Goal: Task Accomplishment & Management: Manage account settings

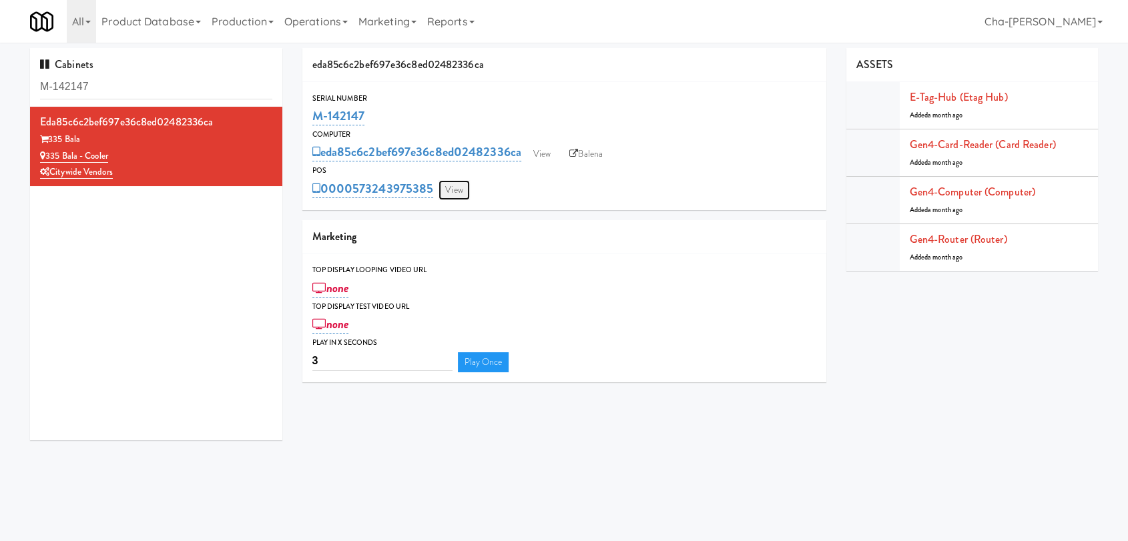
click at [455, 196] on link "View" at bounding box center [454, 190] width 31 height 20
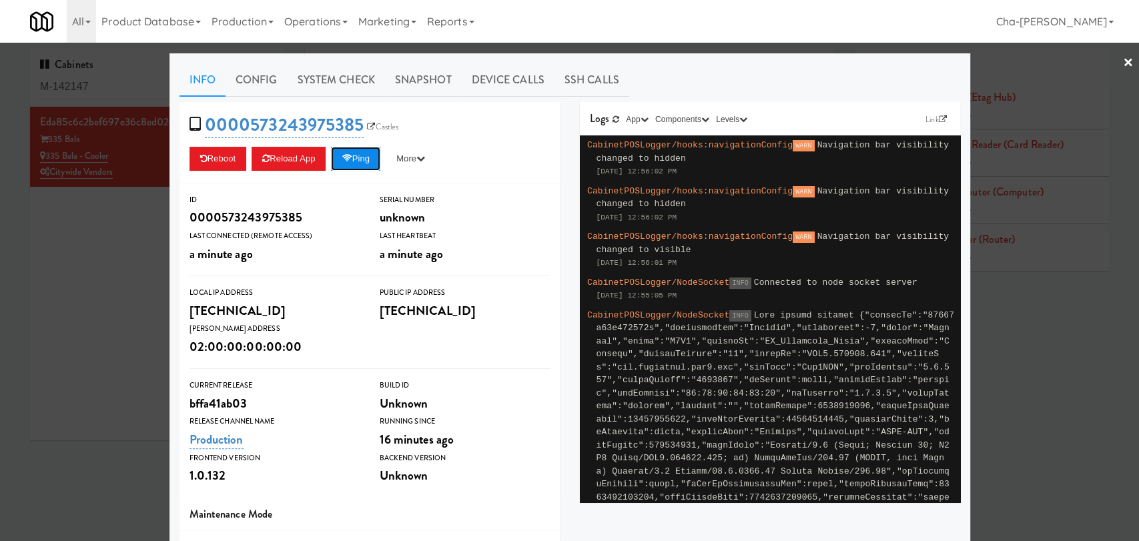
click at [364, 162] on button "Ping" at bounding box center [355, 159] width 49 height 24
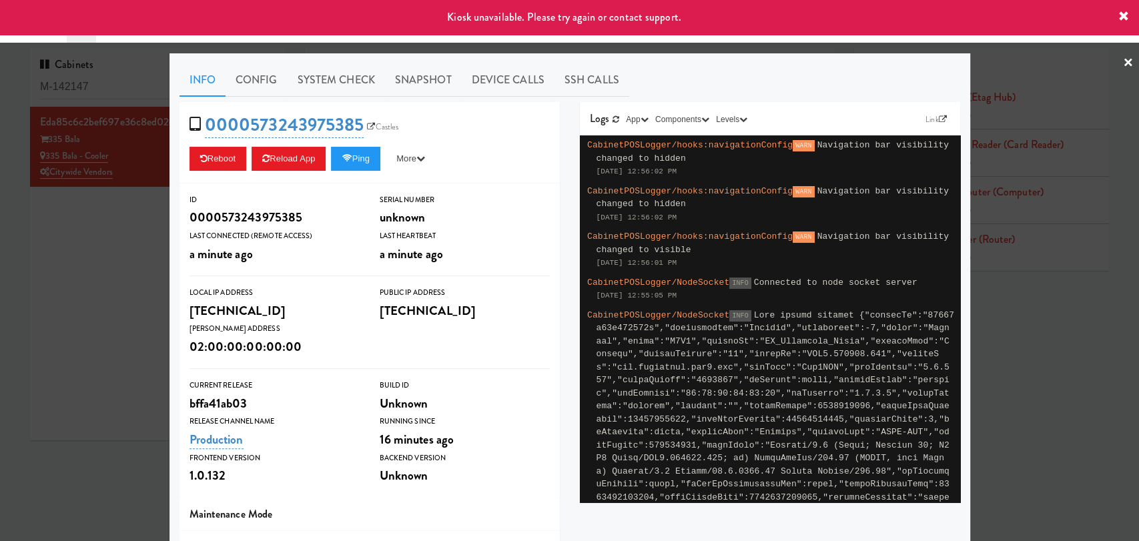
click at [113, 238] on div at bounding box center [569, 270] width 1139 height 541
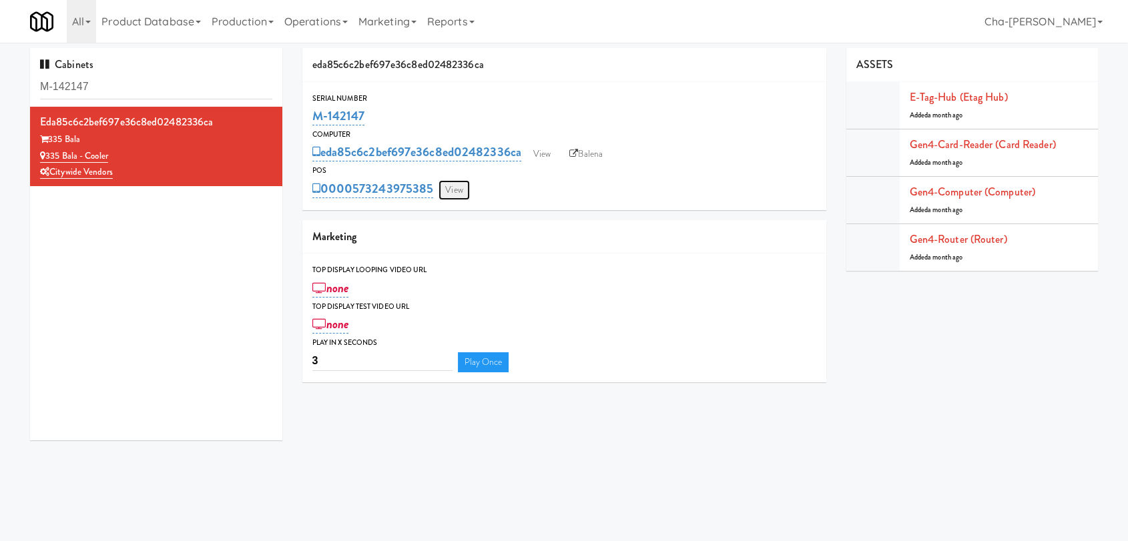
click at [456, 188] on link "View" at bounding box center [454, 190] width 31 height 20
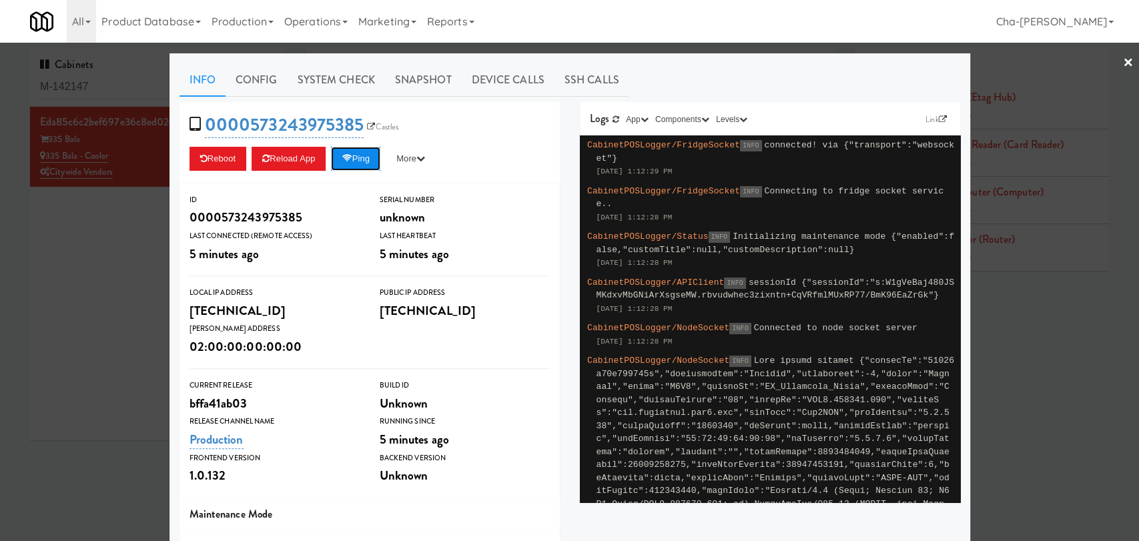
click at [354, 150] on button "Ping" at bounding box center [355, 159] width 49 height 24
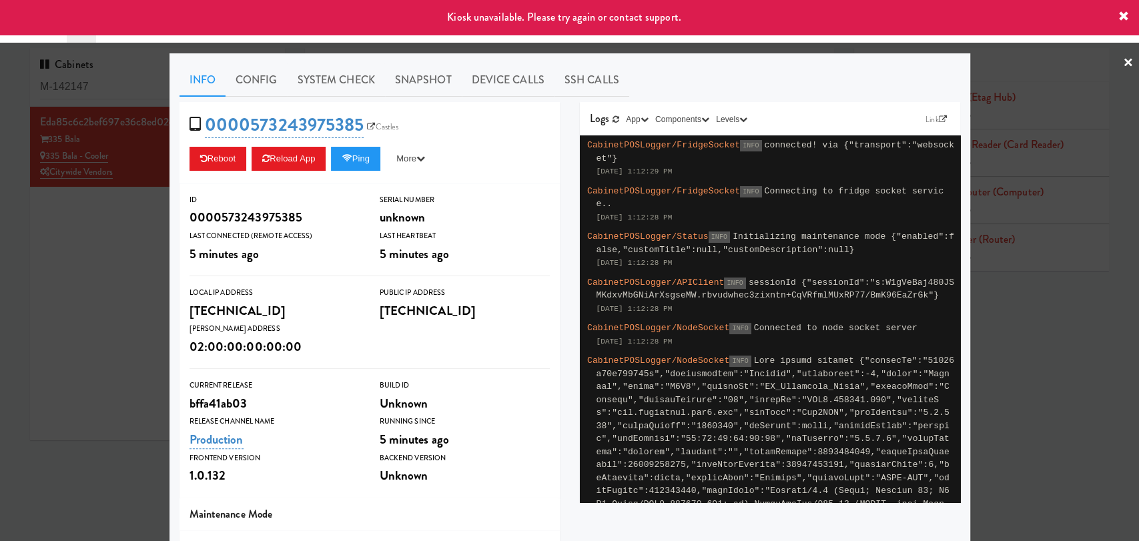
click at [122, 264] on div at bounding box center [569, 270] width 1139 height 541
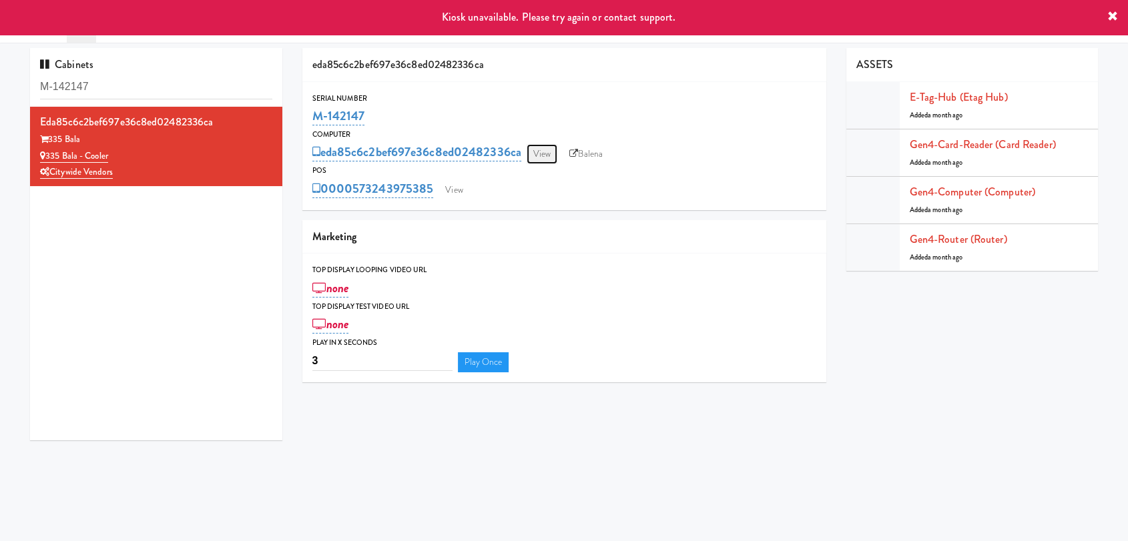
click at [535, 154] on link "View" at bounding box center [542, 154] width 31 height 20
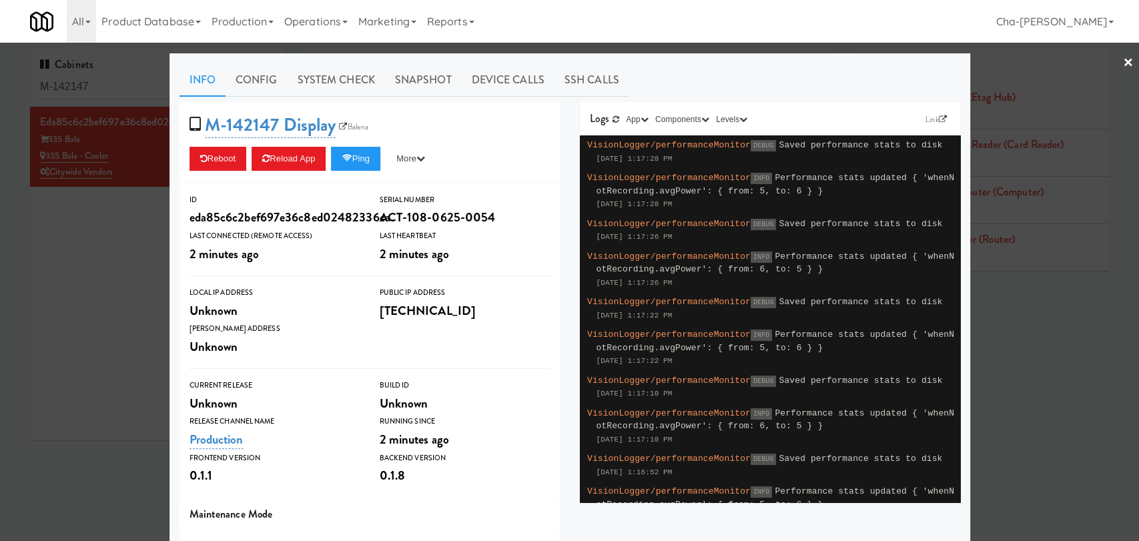
click at [93, 356] on div at bounding box center [569, 270] width 1139 height 541
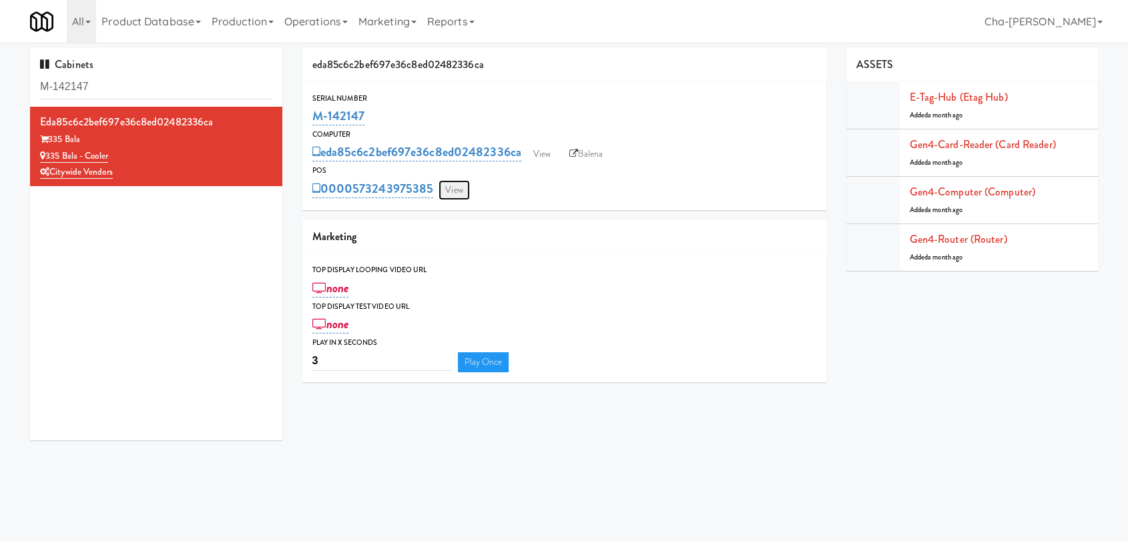
click at [450, 190] on link "View" at bounding box center [454, 190] width 31 height 20
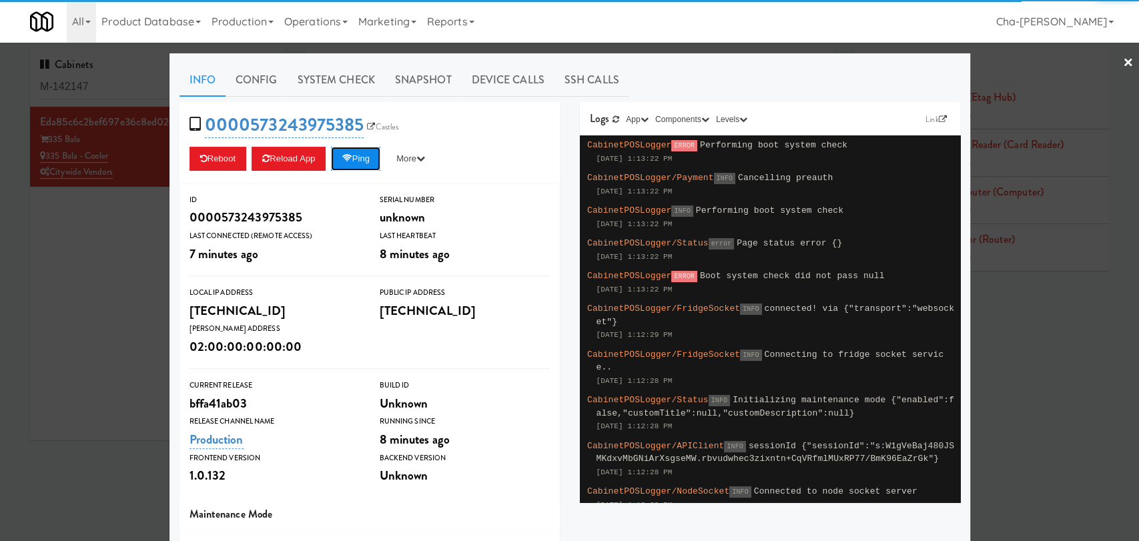
click at [356, 158] on button "Ping" at bounding box center [355, 159] width 49 height 24
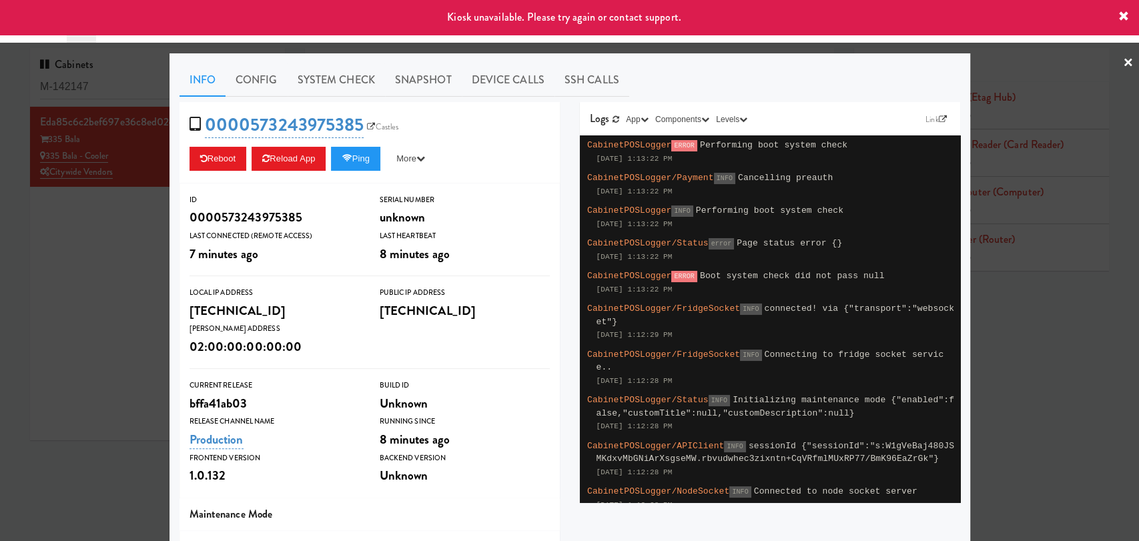
click at [96, 280] on div at bounding box center [569, 270] width 1139 height 541
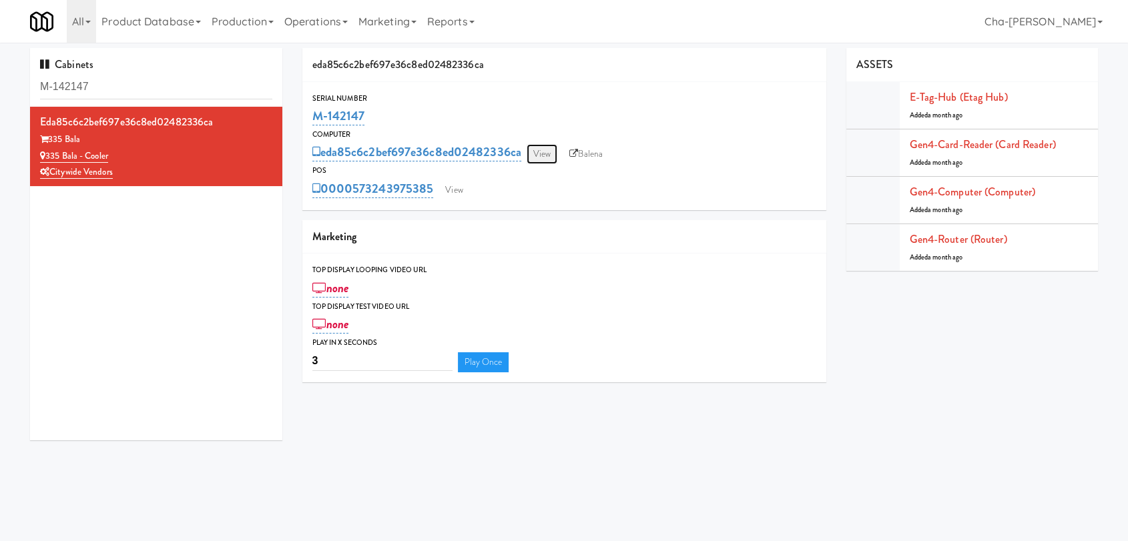
click at [542, 158] on link "View" at bounding box center [542, 154] width 31 height 20
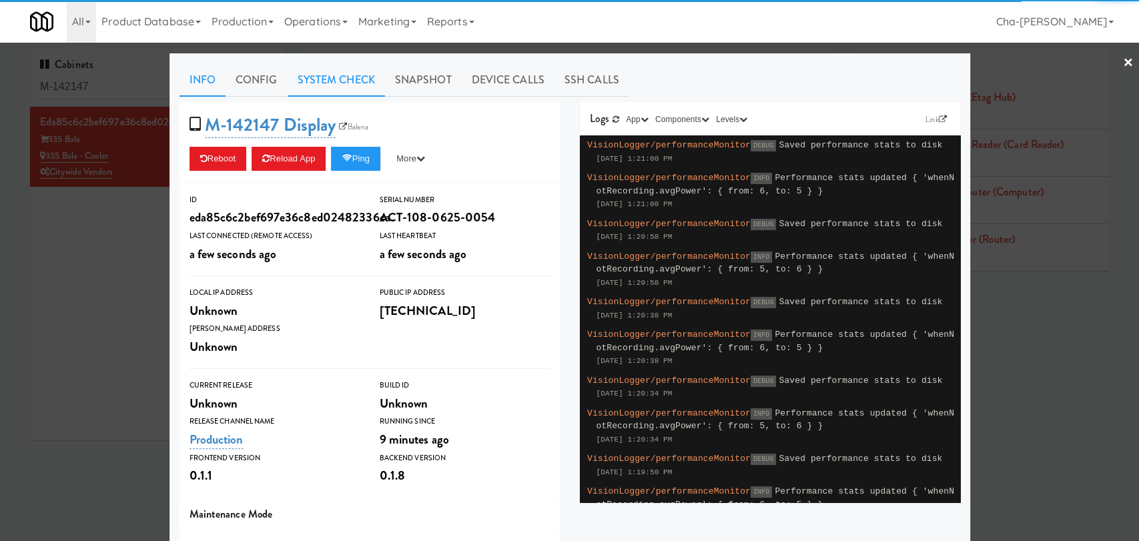
click at [336, 77] on link "System Check" at bounding box center [336, 79] width 97 height 33
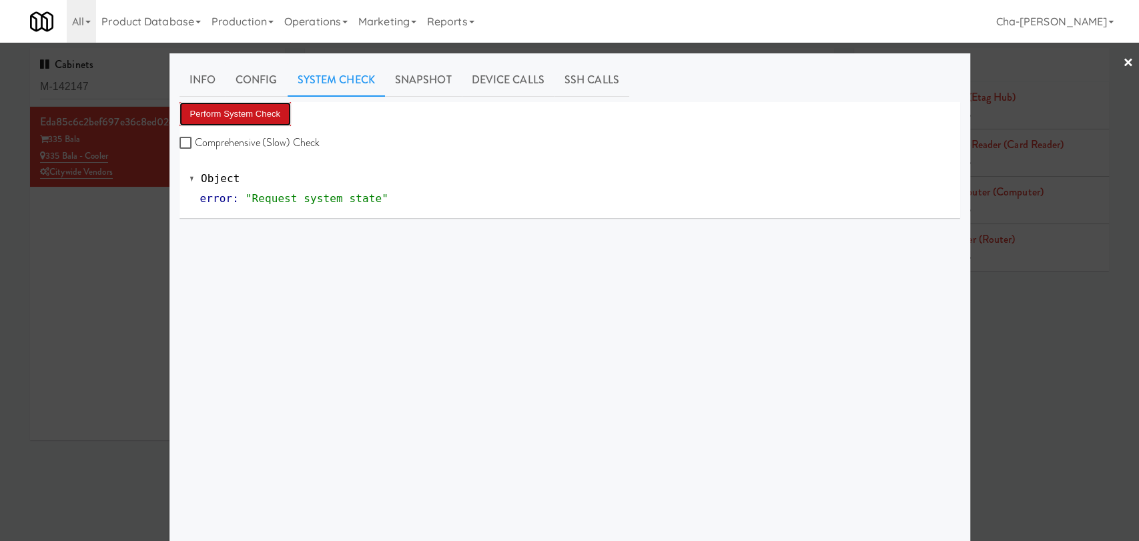
click at [225, 116] on button "Perform System Check" at bounding box center [236, 114] width 112 height 24
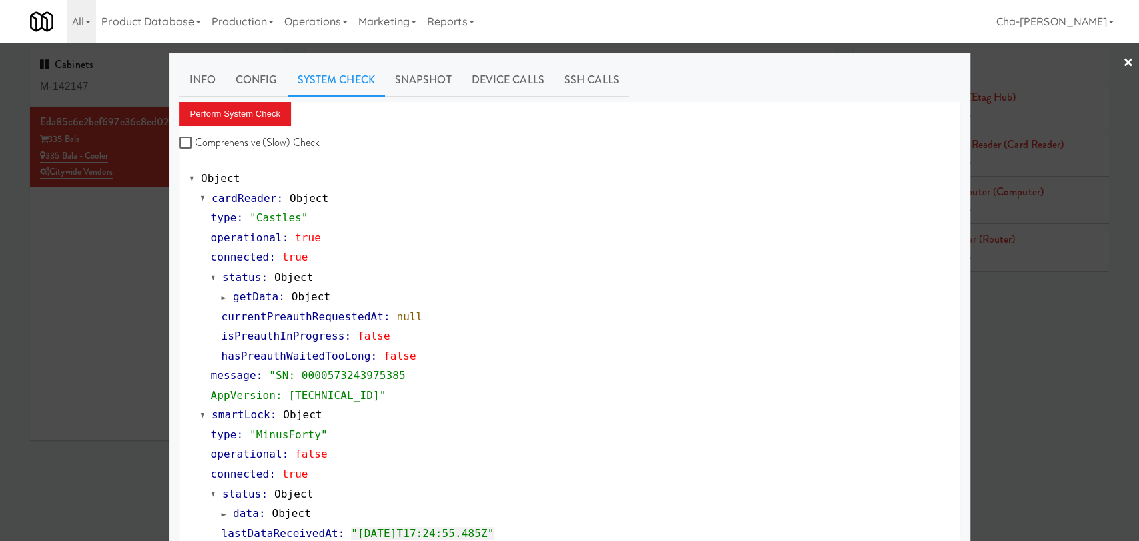
click at [86, 346] on div at bounding box center [569, 270] width 1139 height 541
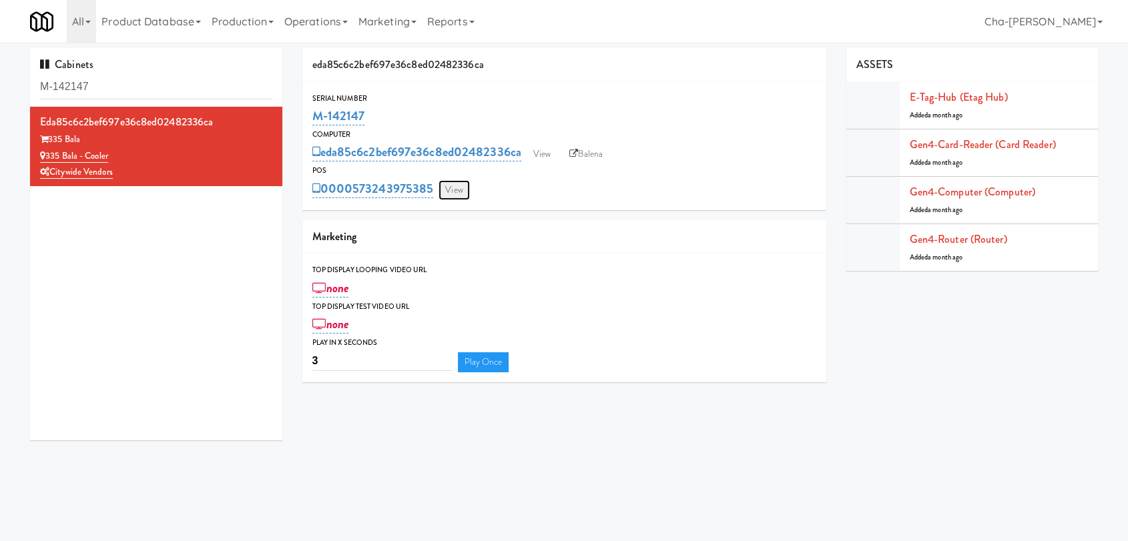
click at [454, 188] on link "View" at bounding box center [454, 190] width 31 height 20
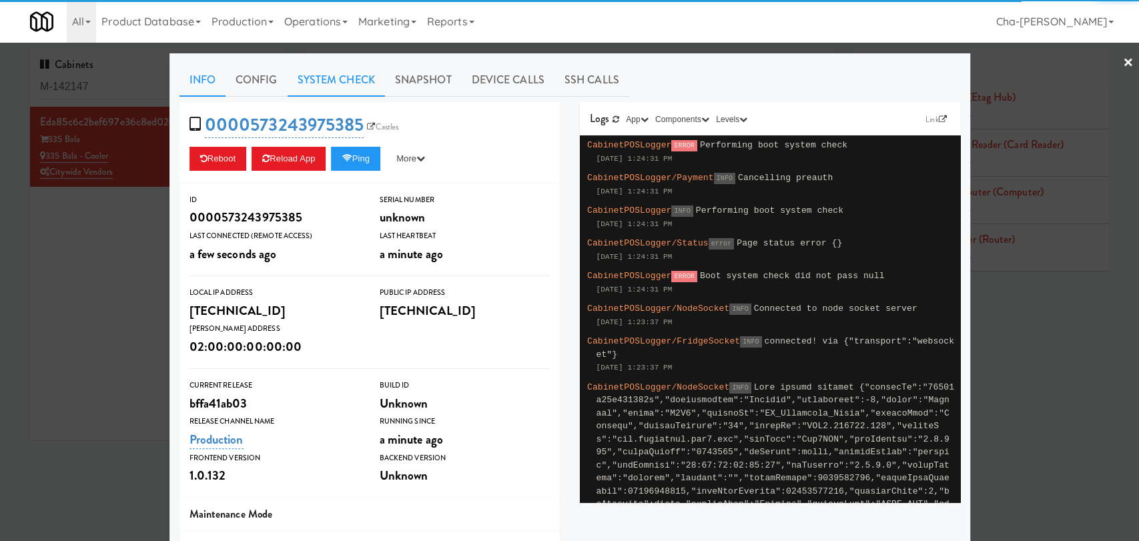
click at [315, 79] on link "System Check" at bounding box center [336, 79] width 97 height 33
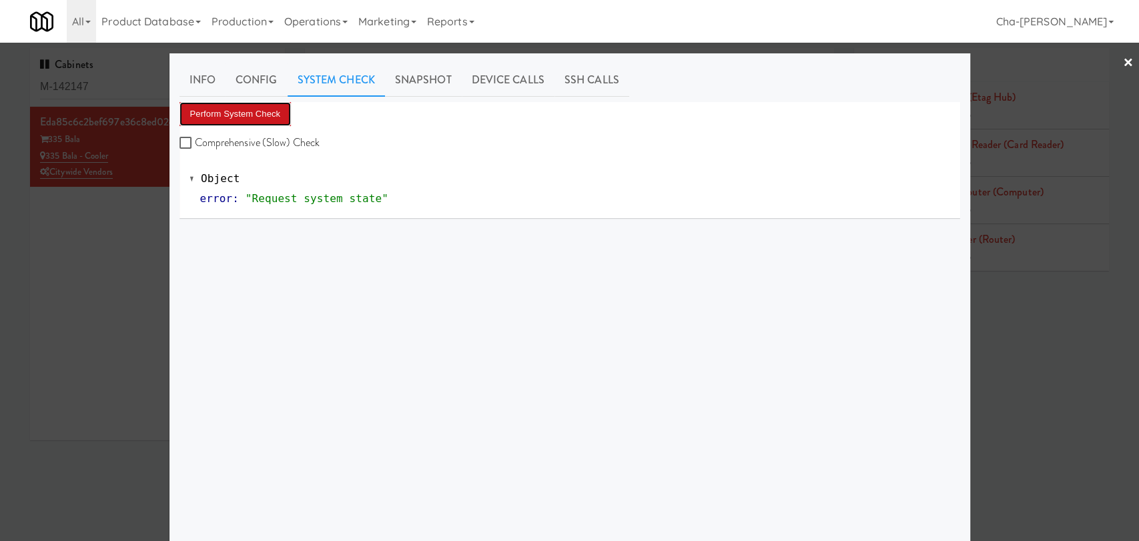
click at [260, 105] on button "Perform System Check" at bounding box center [236, 114] width 112 height 24
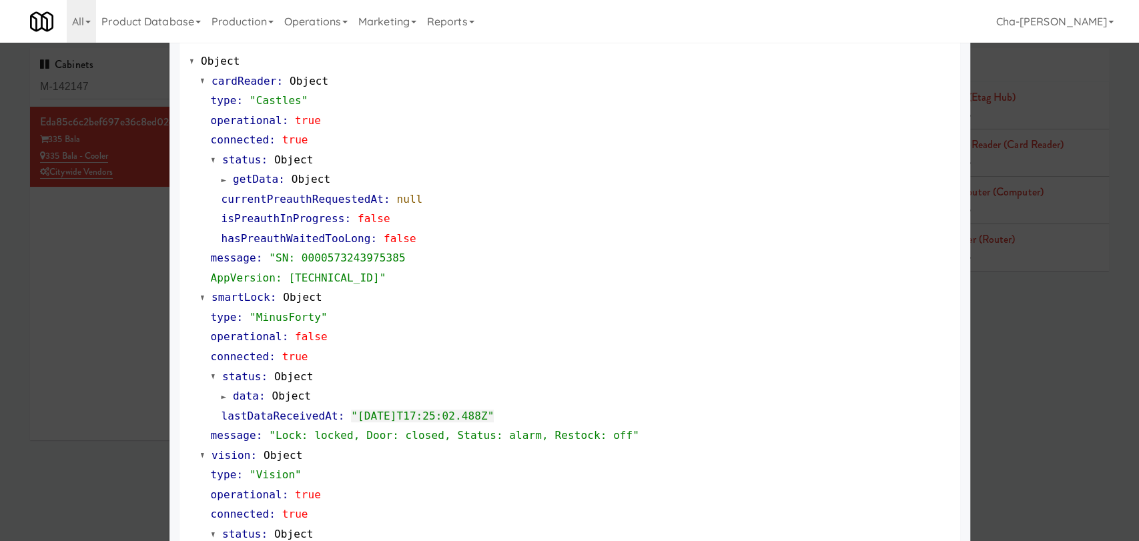
scroll to position [50, 0]
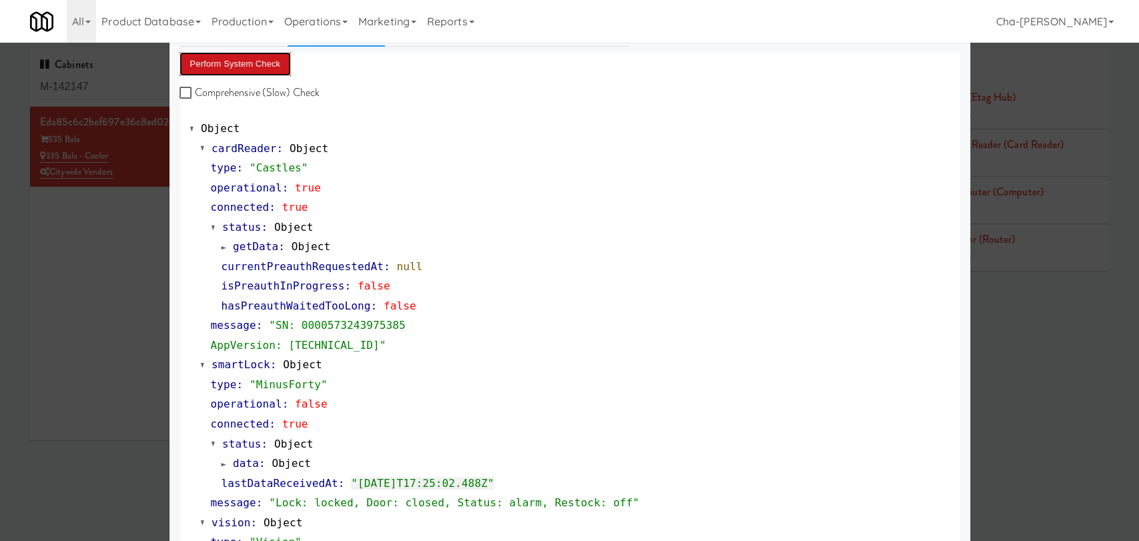
click at [248, 63] on button "Perform System Check" at bounding box center [236, 64] width 112 height 24
click at [252, 56] on button "Perform System Check" at bounding box center [236, 64] width 112 height 24
click at [223, 69] on button "Perform System Check" at bounding box center [236, 64] width 112 height 24
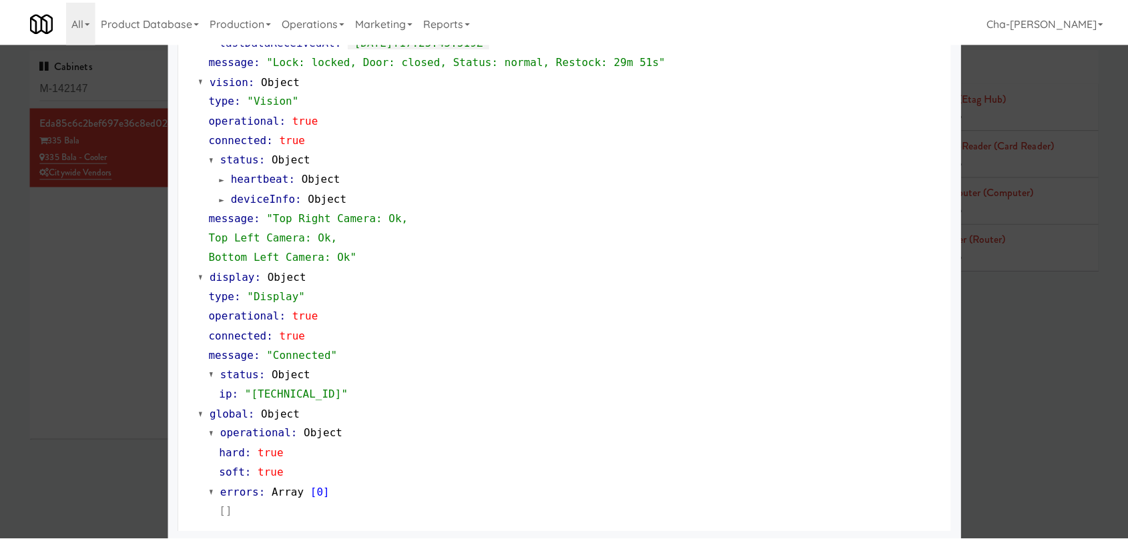
scroll to position [495, 0]
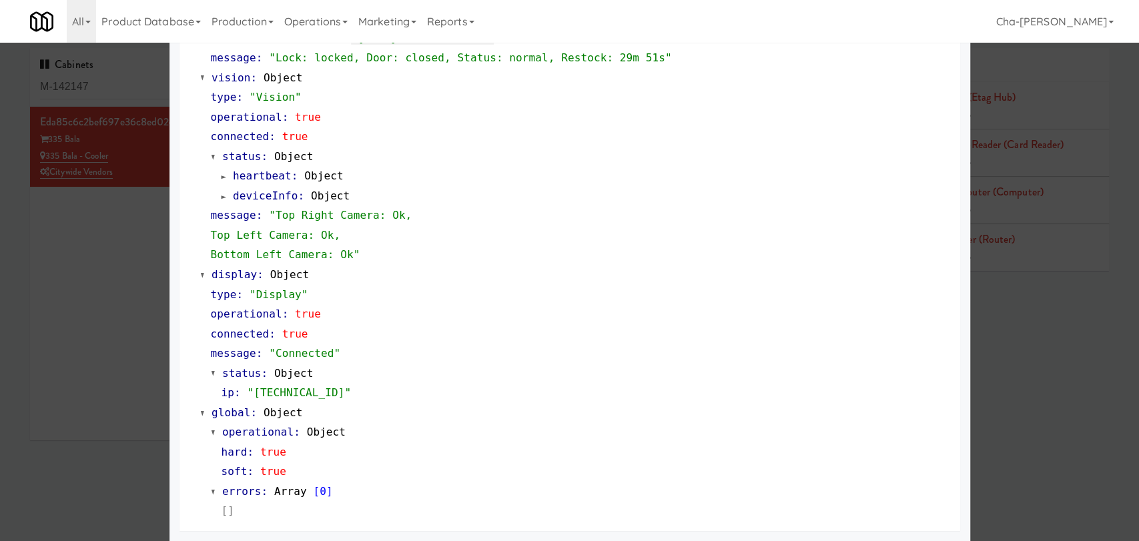
click at [97, 441] on div at bounding box center [569, 270] width 1139 height 541
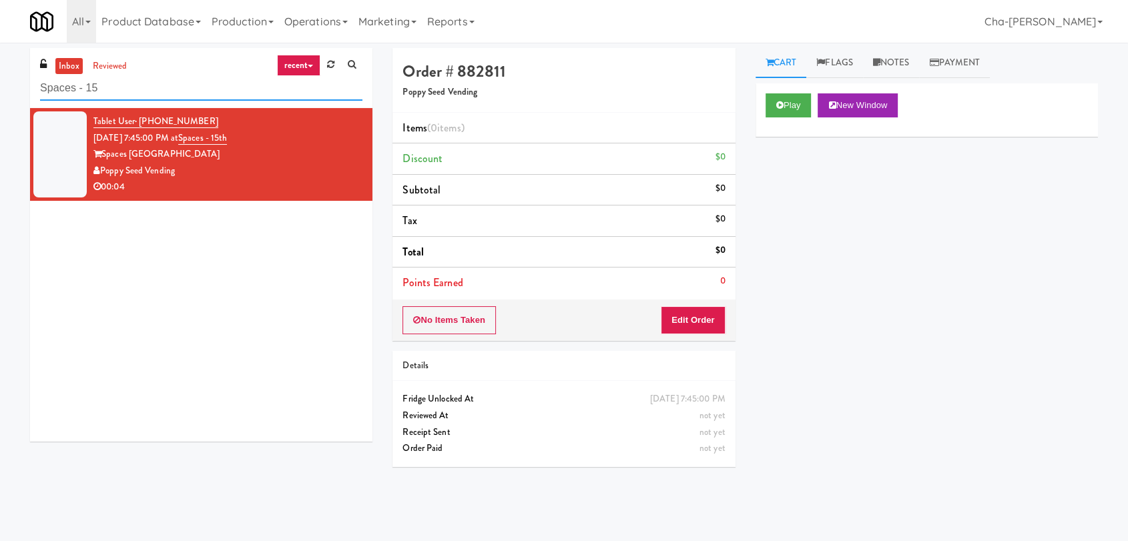
click at [160, 94] on input "Spaces - 15" at bounding box center [201, 88] width 322 height 25
paste input "335 Bala - Cooler"
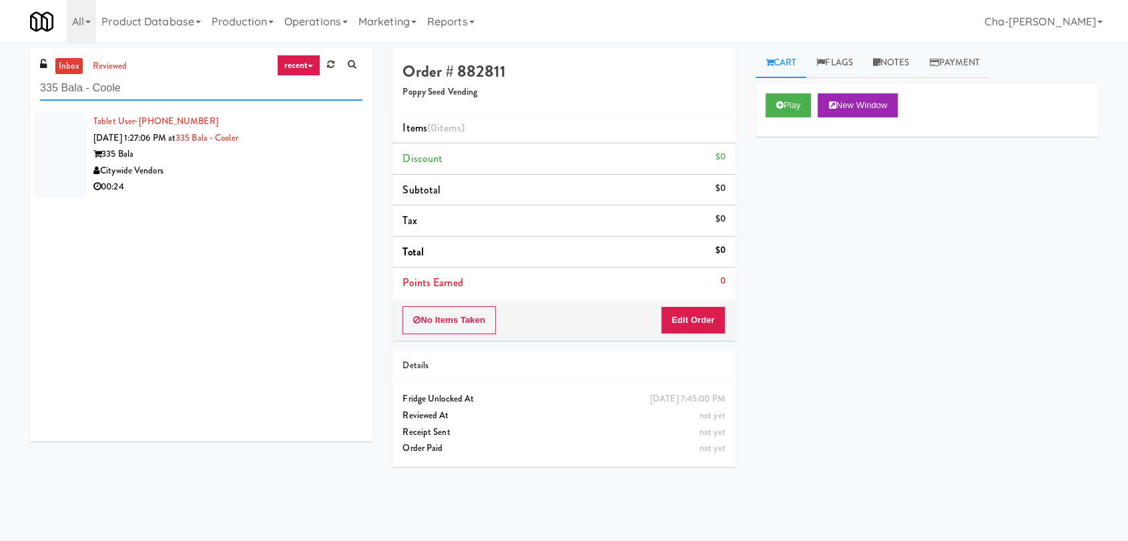
type input "335 Bala - Coole"
click at [204, 150] on div "335 Bala" at bounding box center [227, 154] width 269 height 17
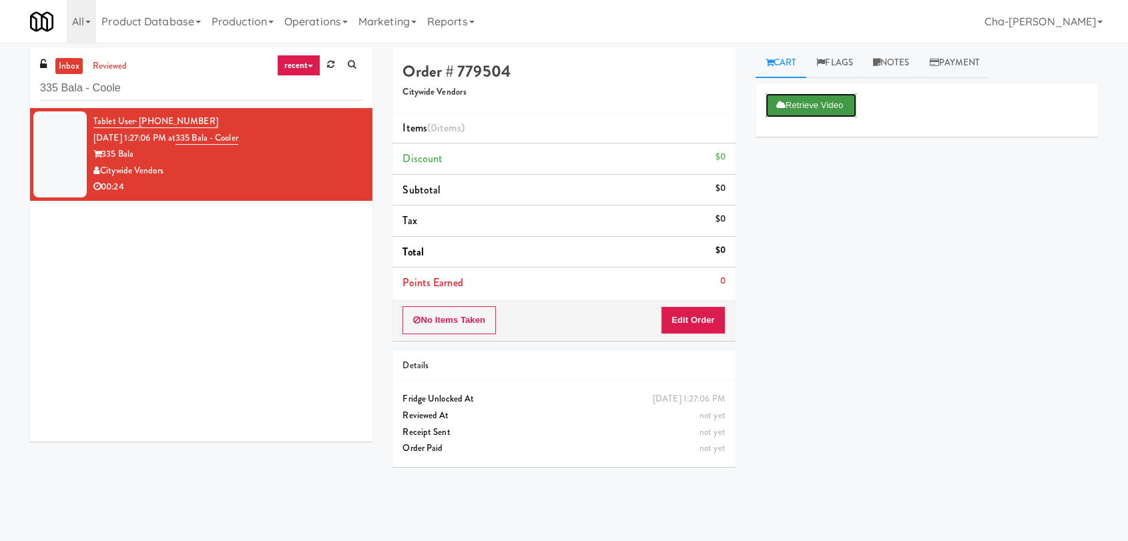
click at [806, 113] on button "Retrieve Video" at bounding box center [811, 105] width 91 height 24
click at [787, 108] on button "Play" at bounding box center [789, 105] width 46 height 24
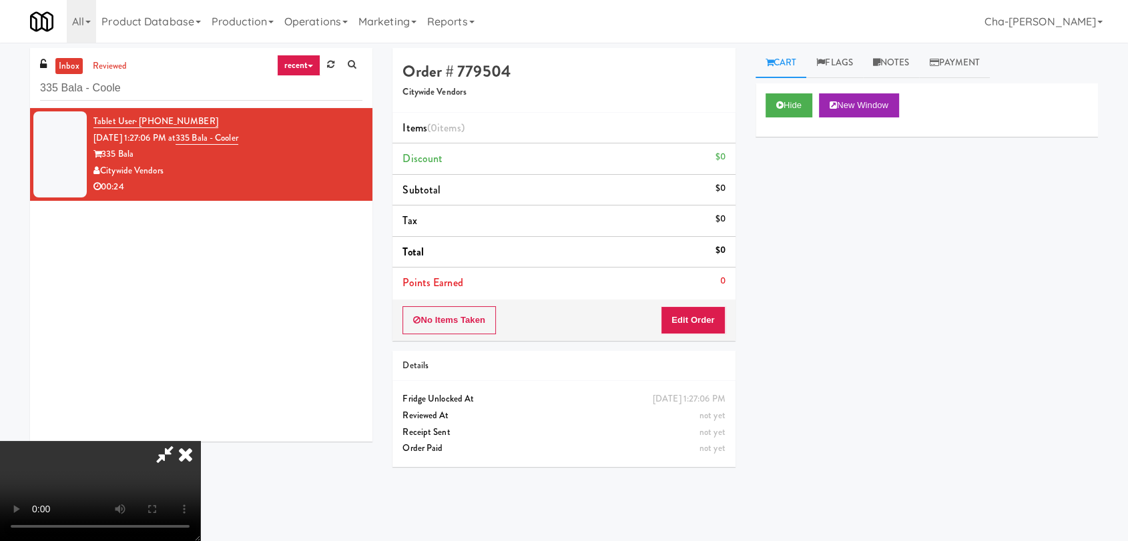
click at [200, 441] on icon at bounding box center [185, 454] width 29 height 27
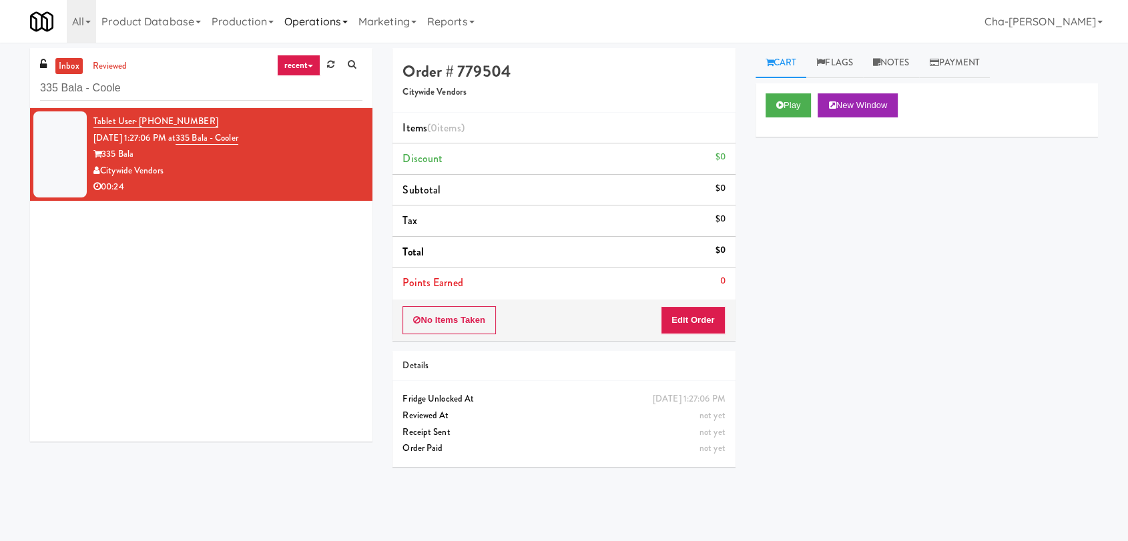
click at [325, 12] on link "Operations" at bounding box center [316, 21] width 74 height 43
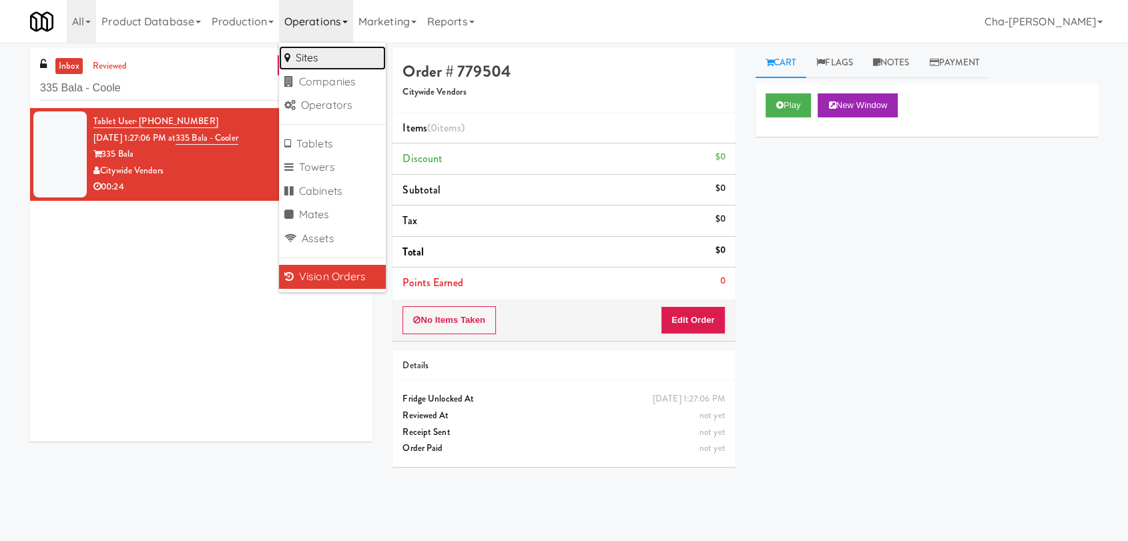
click at [317, 59] on link "Sites" at bounding box center [332, 58] width 107 height 24
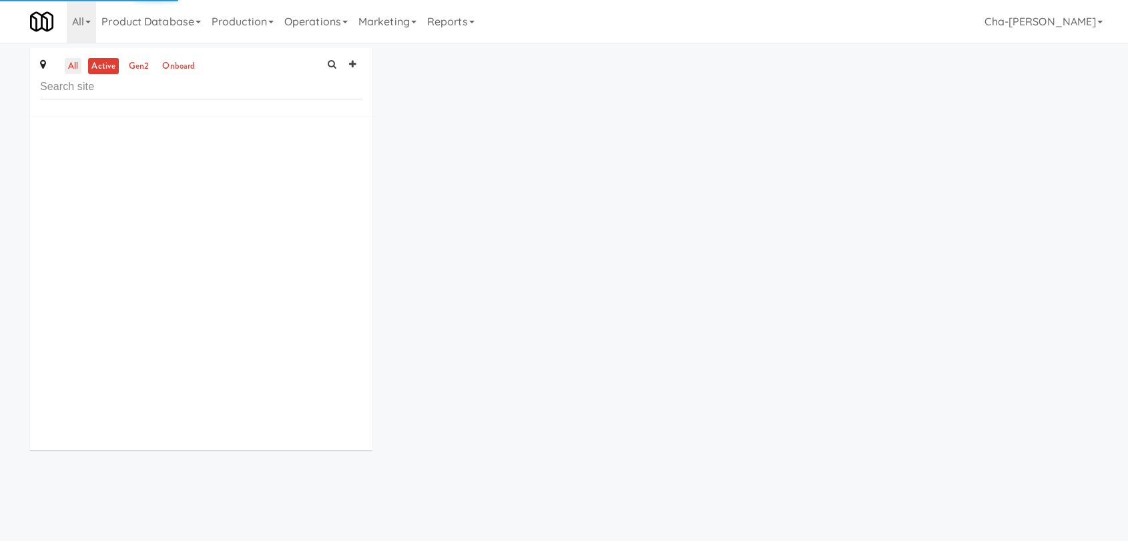
click at [79, 71] on link "all" at bounding box center [73, 66] width 17 height 17
click at [74, 92] on input "text" at bounding box center [201, 87] width 322 height 25
paste input "335 Bala - Cooler"
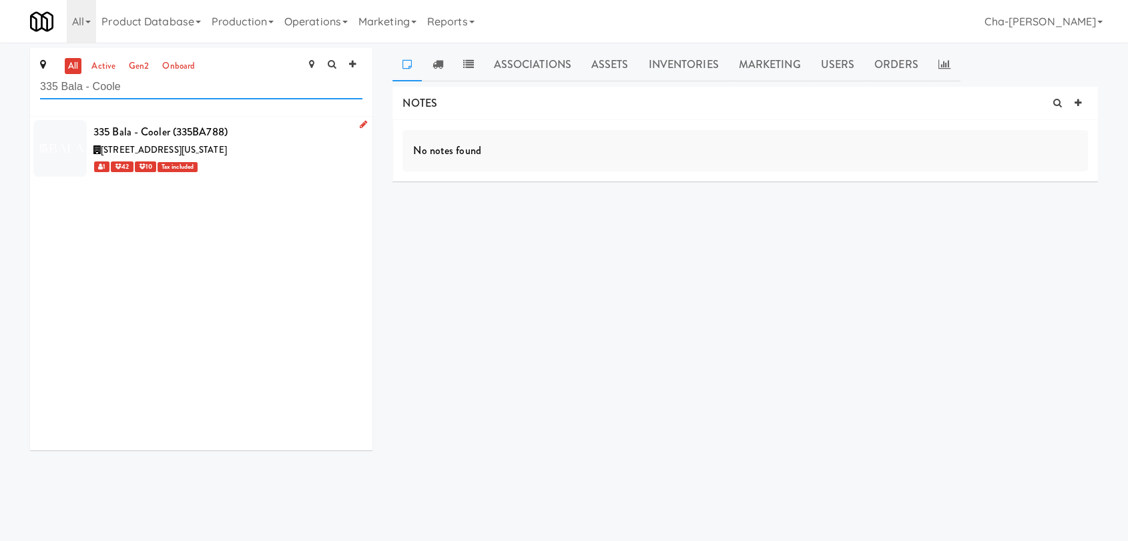
type input "335 Bala - Coole"
click at [360, 125] on icon at bounding box center [363, 124] width 7 height 9
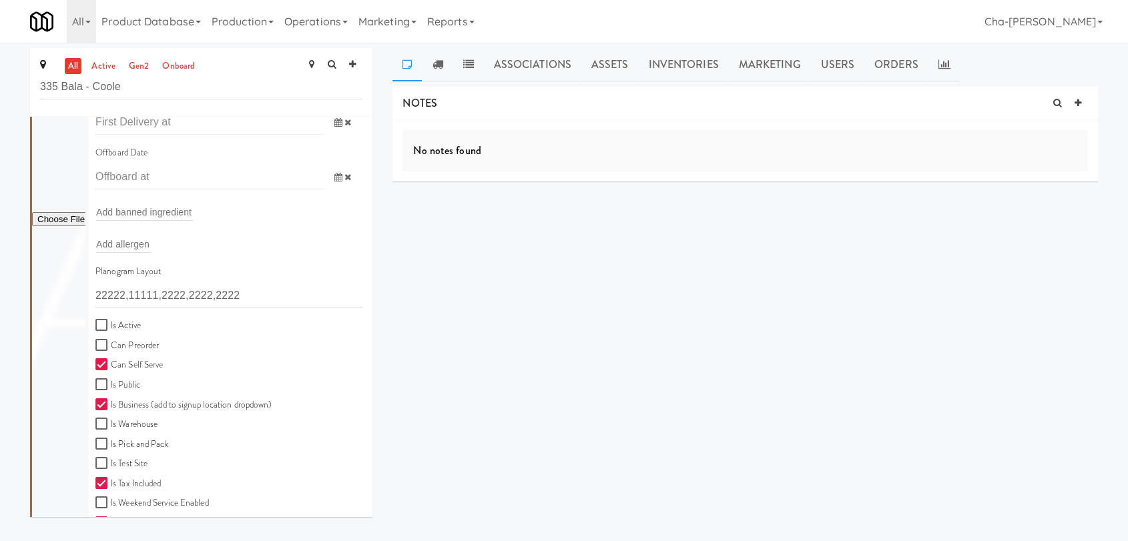
scroll to position [222, 0]
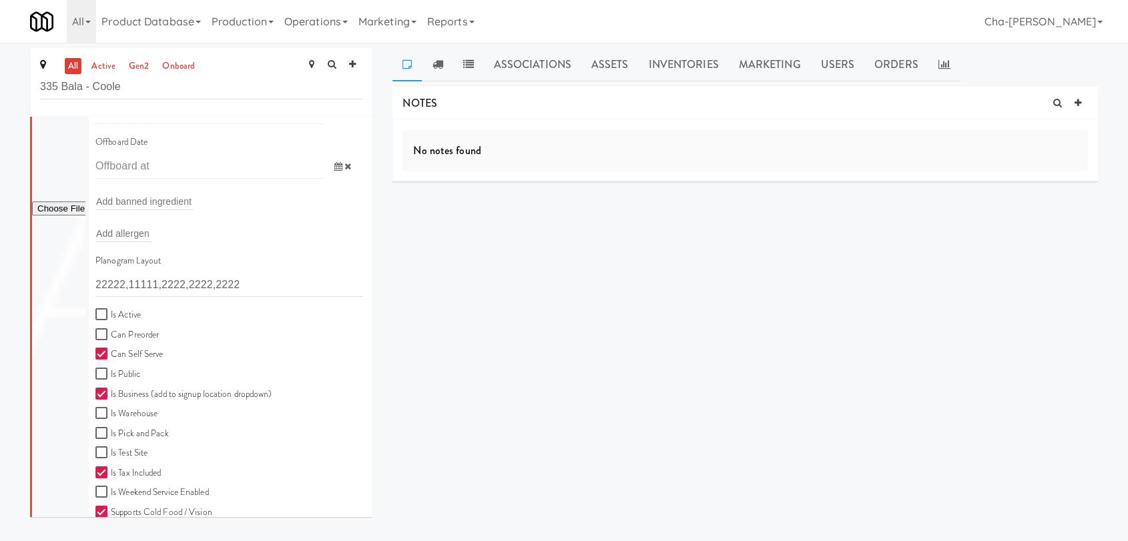
click at [121, 312] on label "Is Active" at bounding box center [117, 315] width 45 height 17
click at [111, 312] on input "Is Active" at bounding box center [102, 315] width 15 height 11
checkbox input "true"
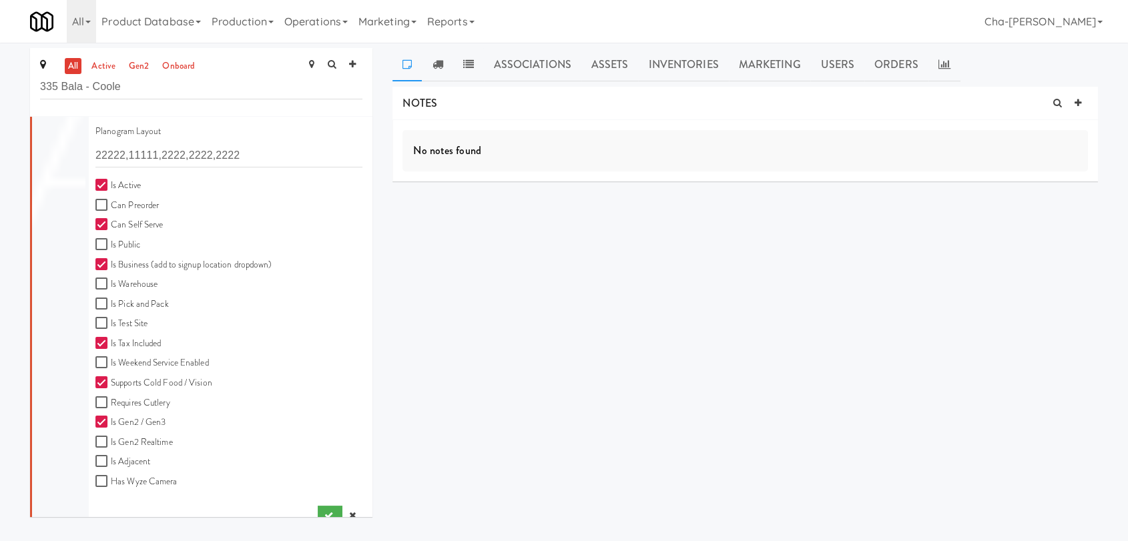
scroll to position [370, 0]
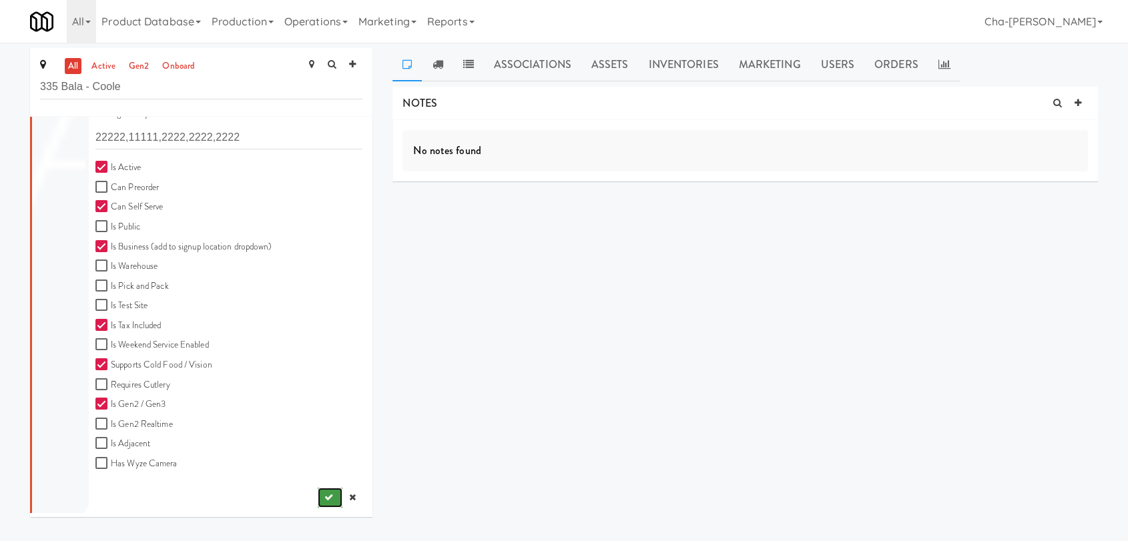
click at [318, 496] on button "submit" at bounding box center [330, 498] width 25 height 20
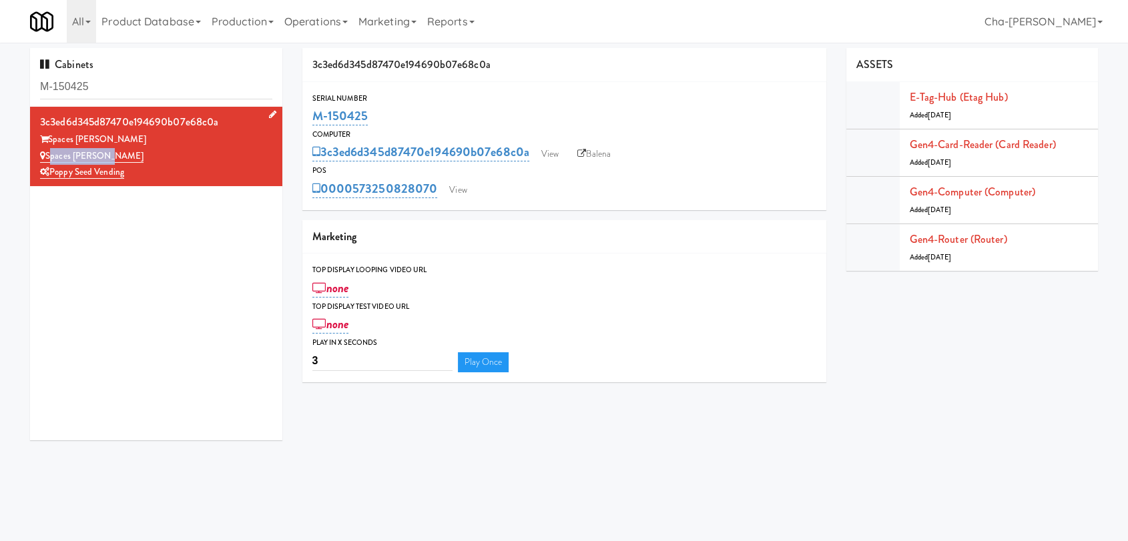
drag, startPoint x: 112, startPoint y: 153, endPoint x: 46, endPoint y: 156, distance: 66.1
click at [46, 156] on div "Spaces [PERSON_NAME]" at bounding box center [156, 156] width 232 height 17
copy link "Spaces [PERSON_NAME]"
copy link "Spaces Kettner"
click at [547, 154] on link "View" at bounding box center [542, 154] width 31 height 20
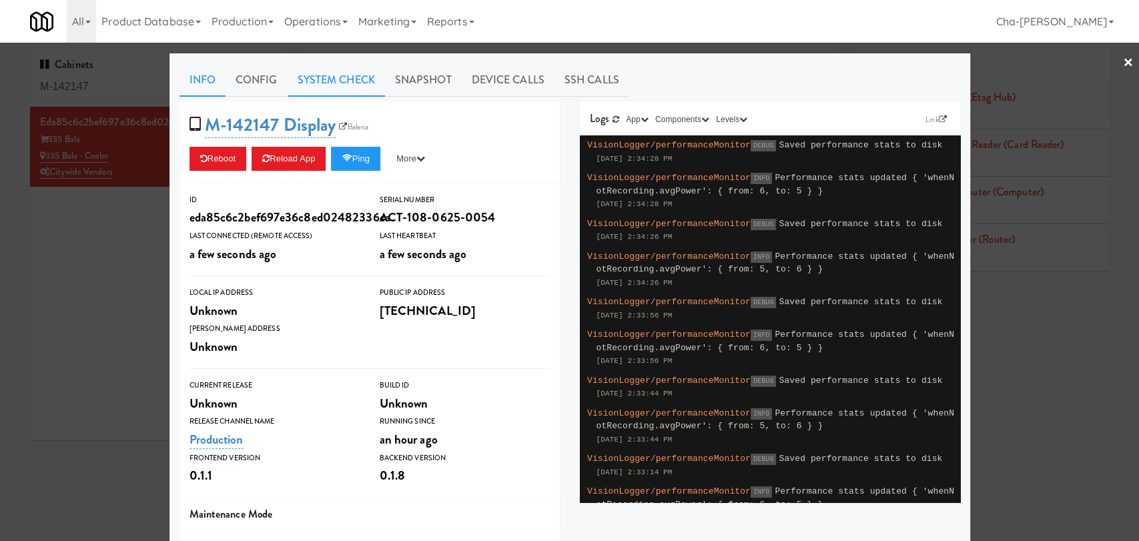
click at [356, 85] on link "System Check" at bounding box center [336, 79] width 97 height 33
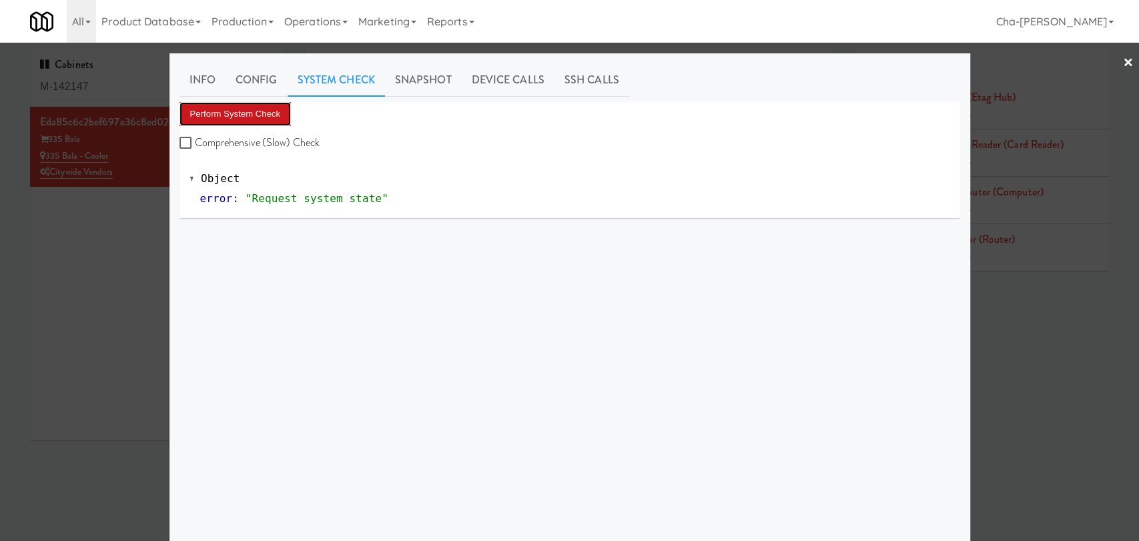
click at [254, 119] on button "Perform System Check" at bounding box center [236, 114] width 112 height 24
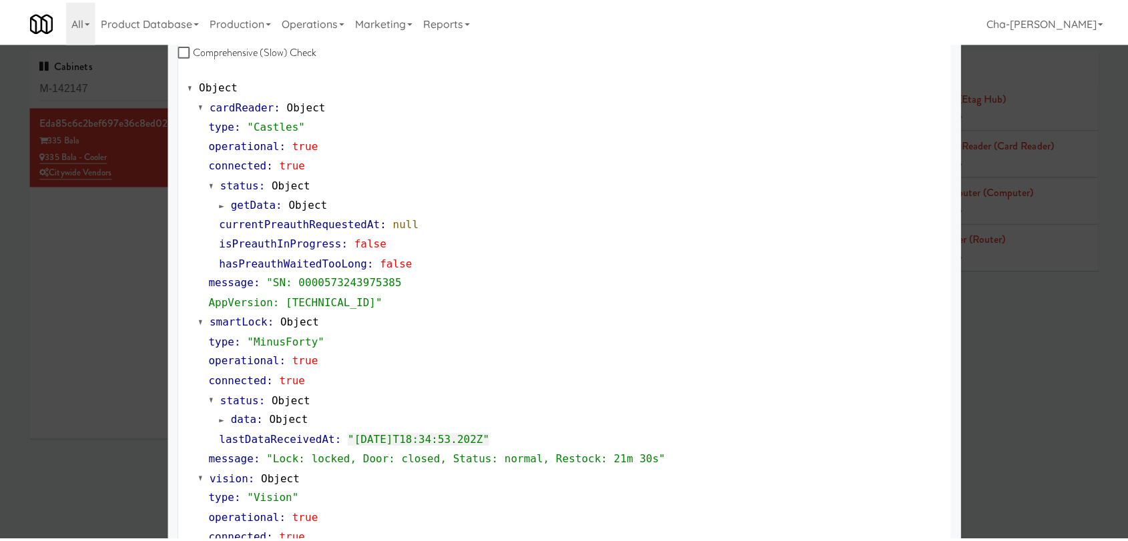
scroll to position [148, 0]
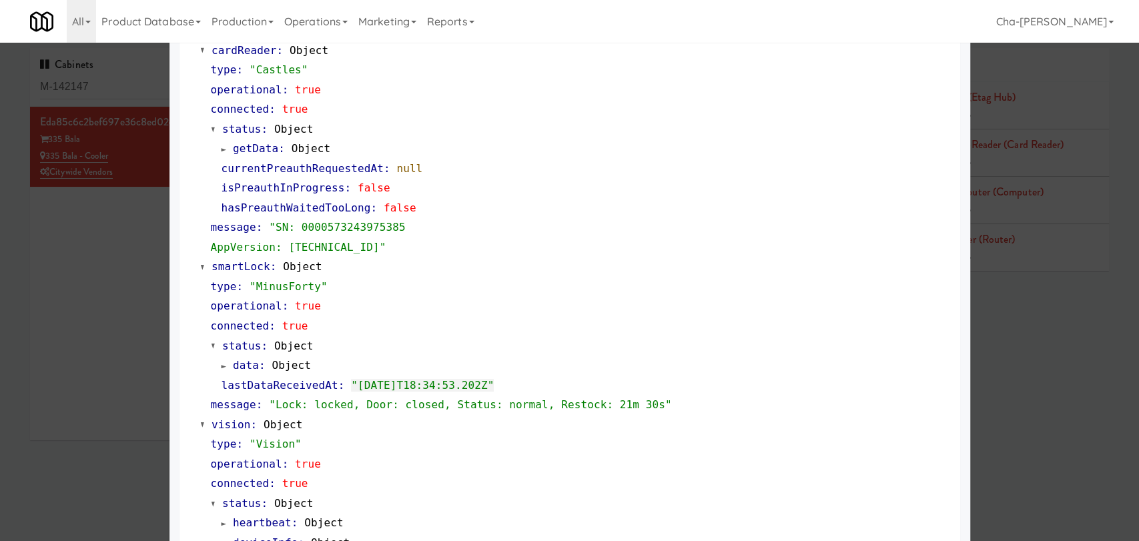
click at [112, 339] on div at bounding box center [569, 270] width 1139 height 541
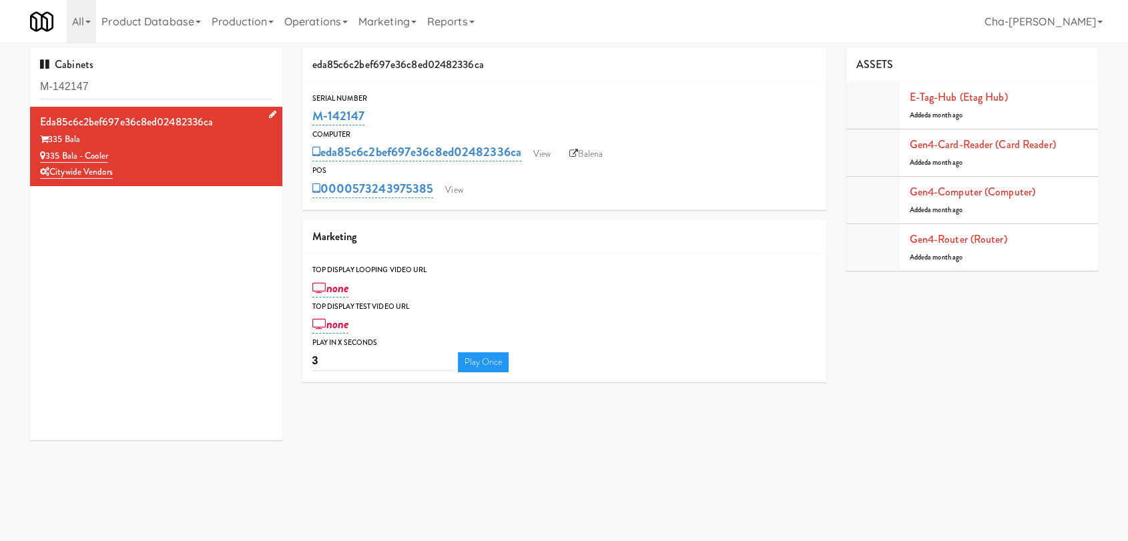
click at [127, 150] on div "335 Bala - Cooler" at bounding box center [156, 156] width 232 height 17
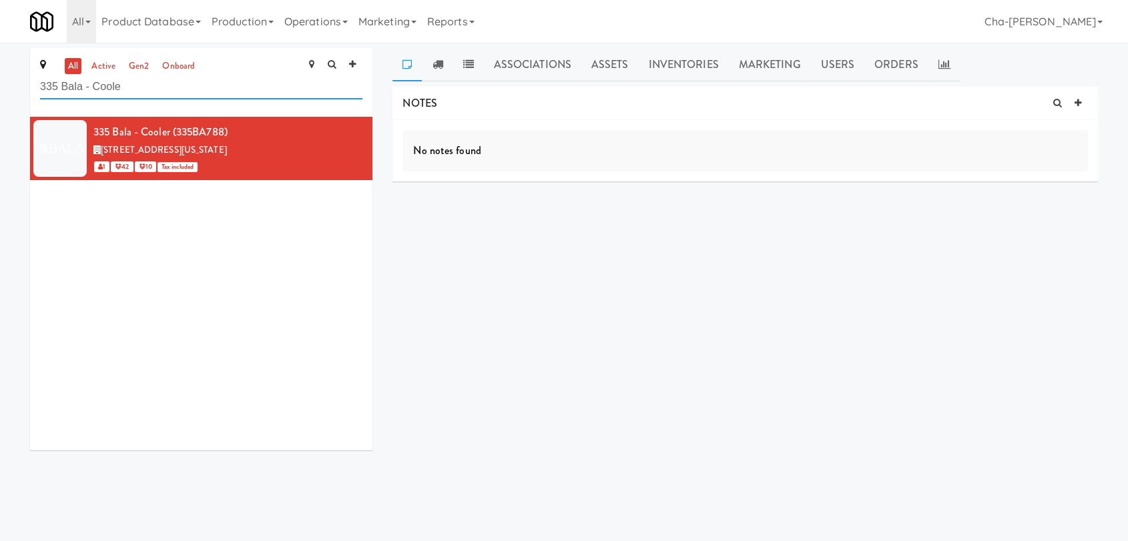
click at [162, 83] on input "335 Bala - Coole" at bounding box center [201, 87] width 322 height 25
click at [354, 123] on link at bounding box center [360, 125] width 13 height 17
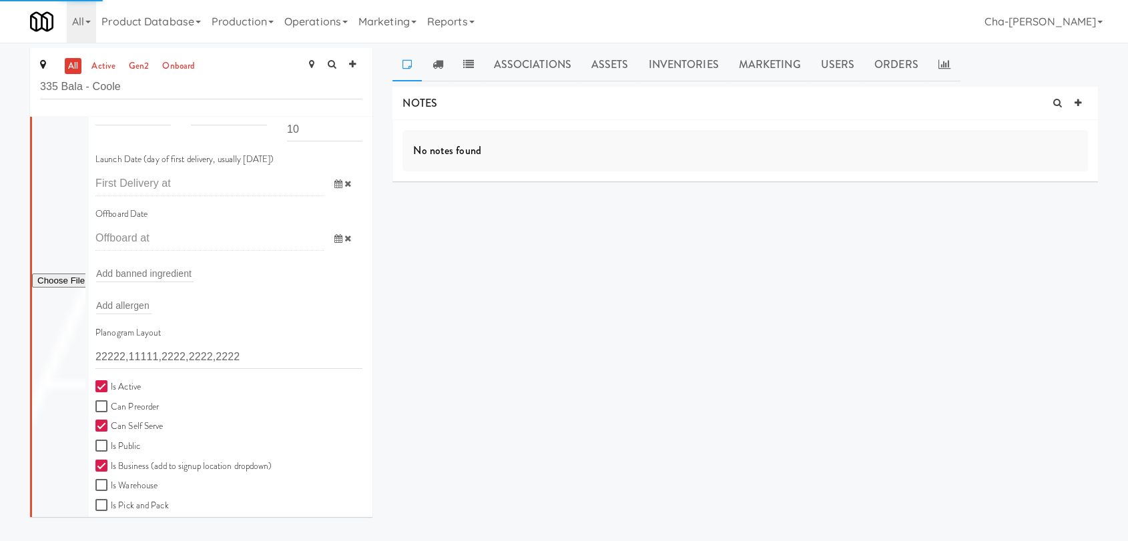
scroll to position [222, 0]
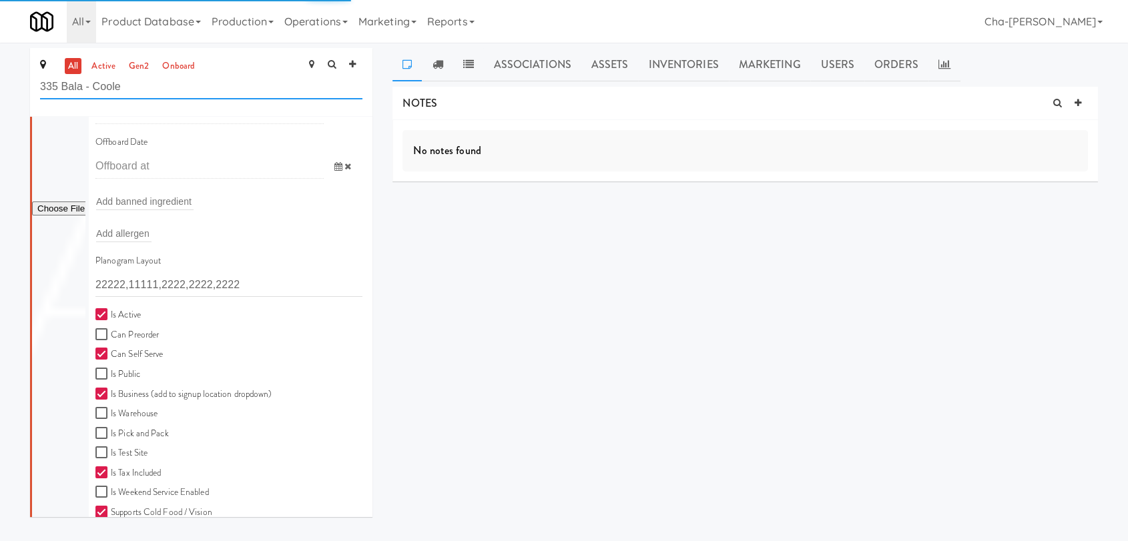
click at [169, 91] on input "335 Bala - Coole" at bounding box center [201, 87] width 322 height 25
paste input "Spaces [PERSON_NAME]"
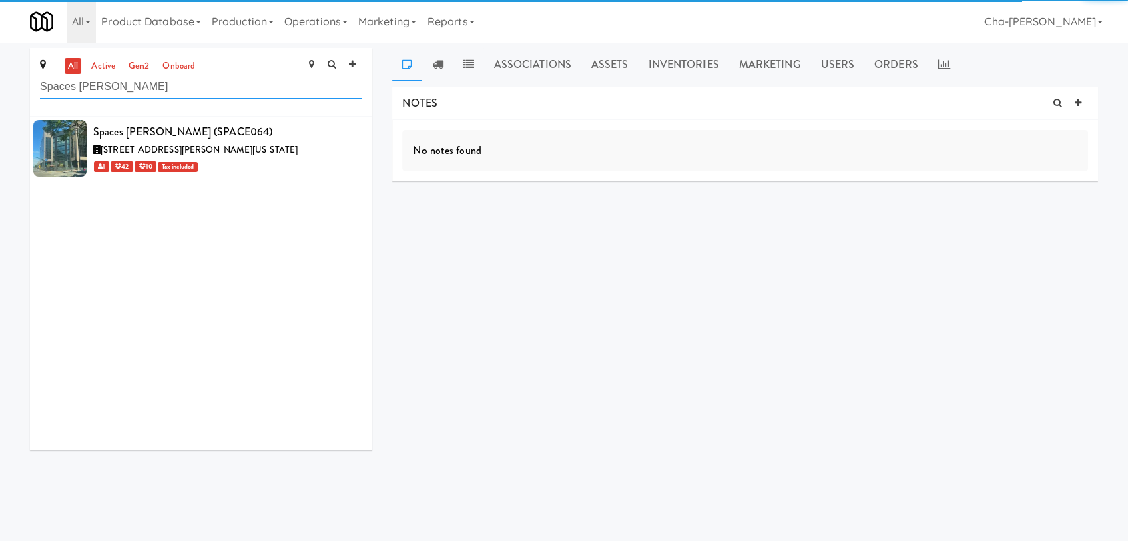
scroll to position [0, 0]
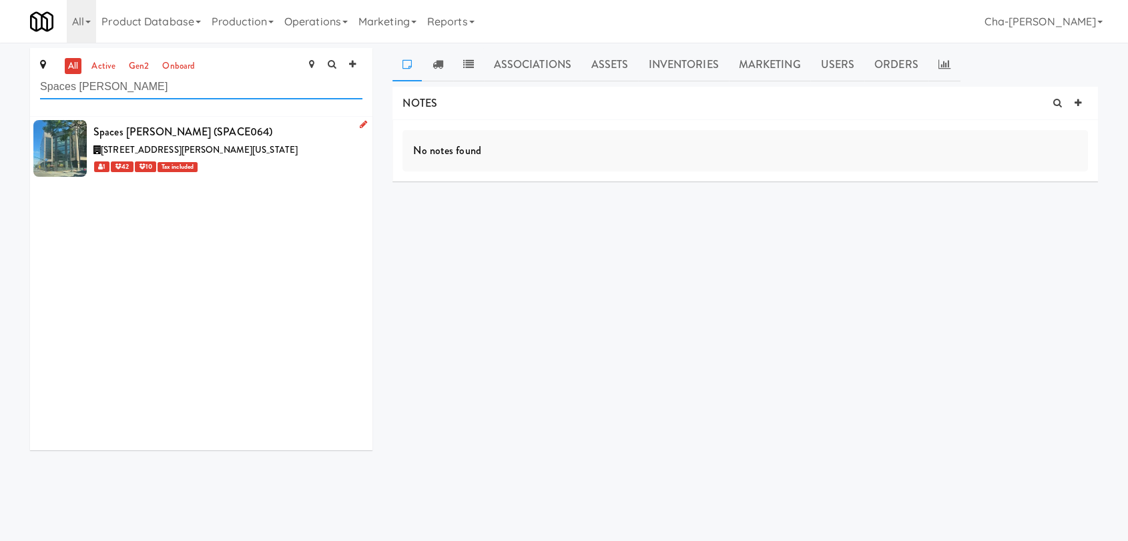
type input "Spaces [PERSON_NAME]"
click at [360, 121] on icon at bounding box center [363, 124] width 7 height 9
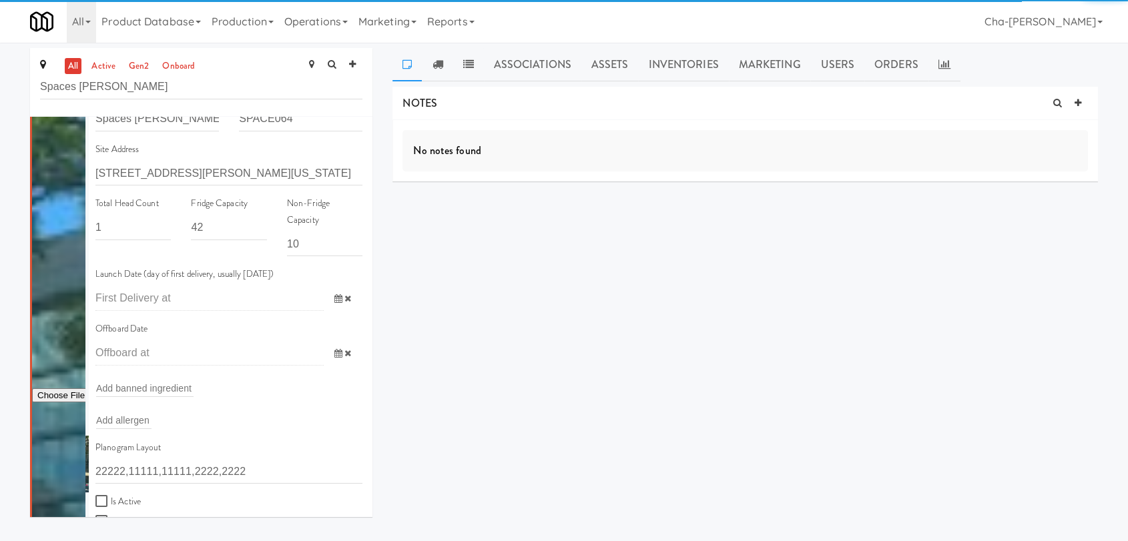
scroll to position [148, 0]
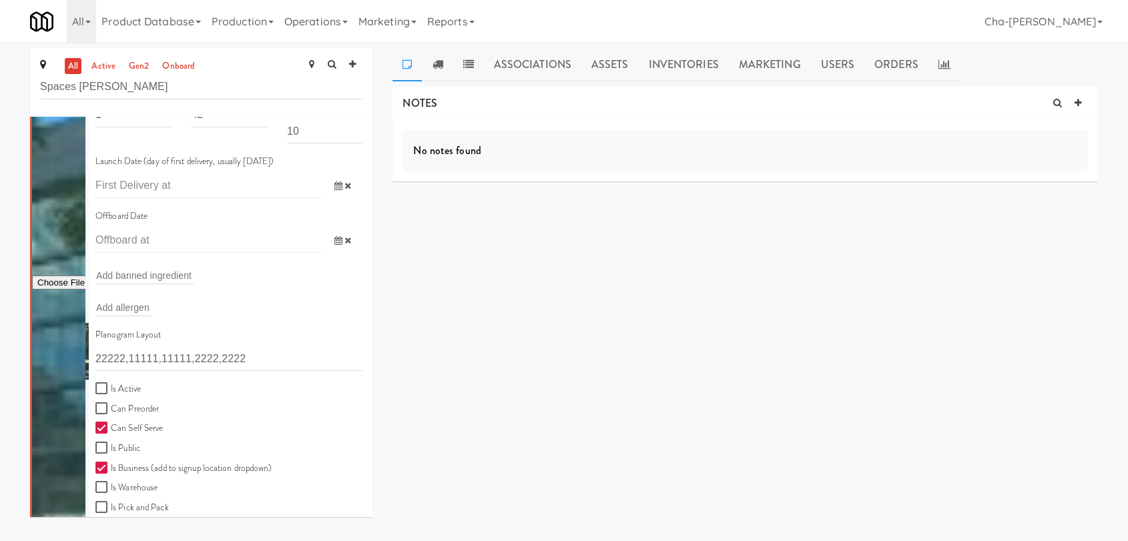
click at [133, 386] on label "Is Active" at bounding box center [117, 389] width 45 height 17
click at [111, 386] on input "Is Active" at bounding box center [102, 389] width 15 height 11
checkbox input "true"
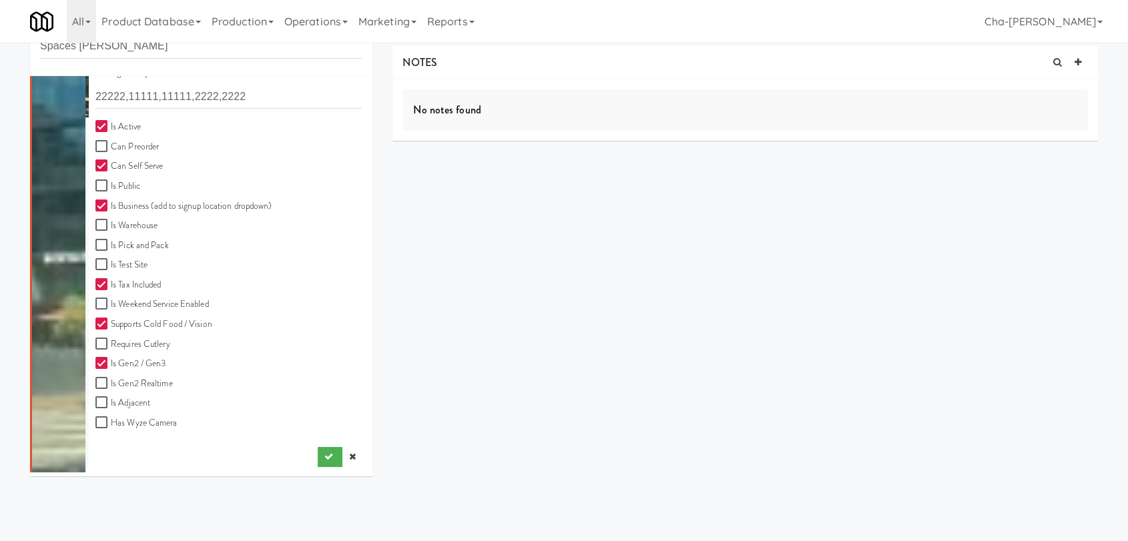
scroll to position [43, 0]
click at [321, 449] on button "submit" at bounding box center [330, 455] width 25 height 20
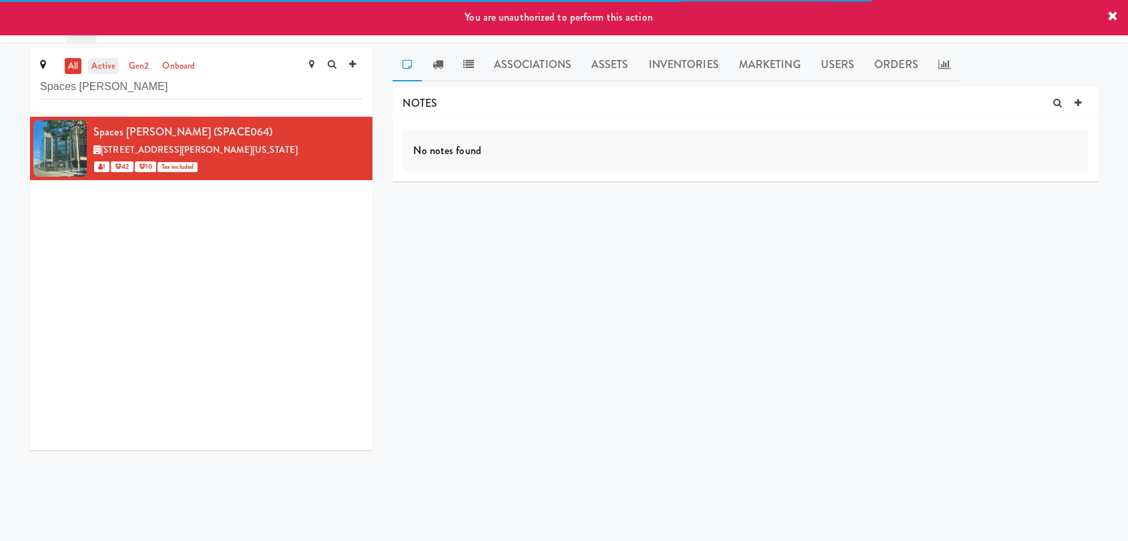
click at [108, 66] on link "active" at bounding box center [103, 66] width 31 height 17
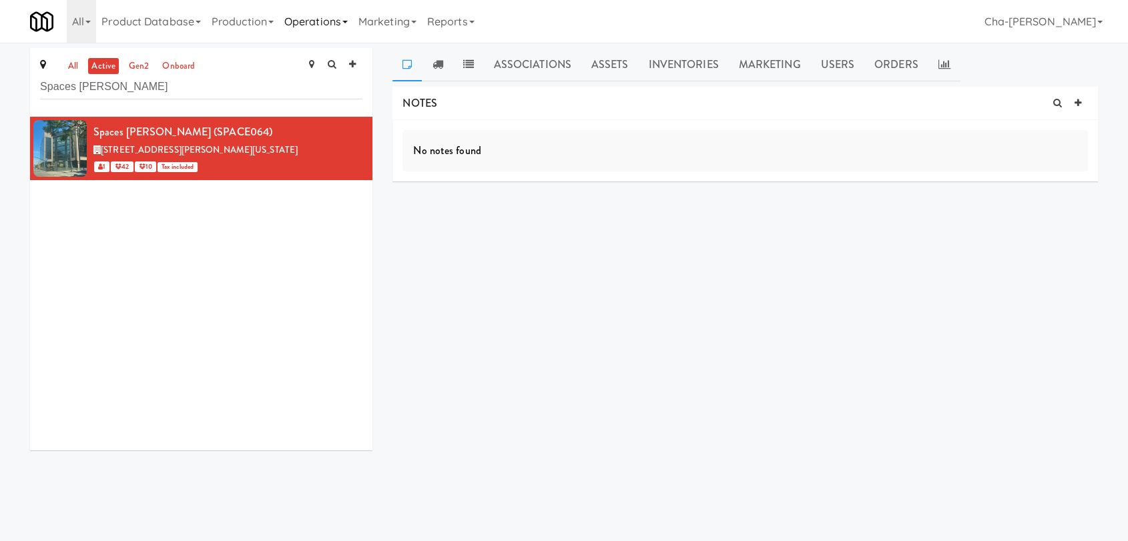
click at [334, 28] on link "Operations" at bounding box center [316, 21] width 74 height 43
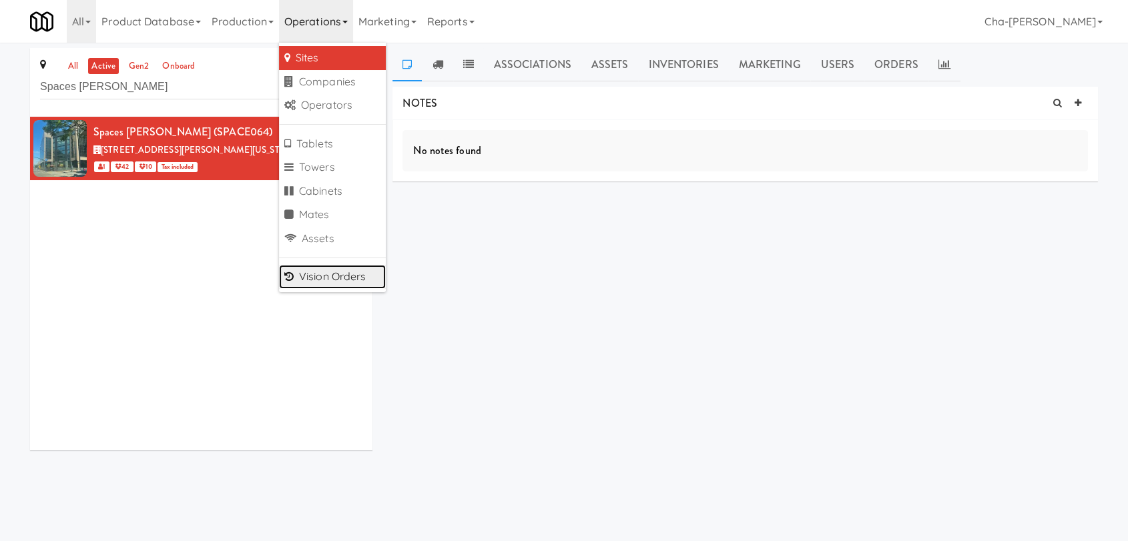
click at [336, 278] on link "Vision Orders" at bounding box center [332, 277] width 107 height 24
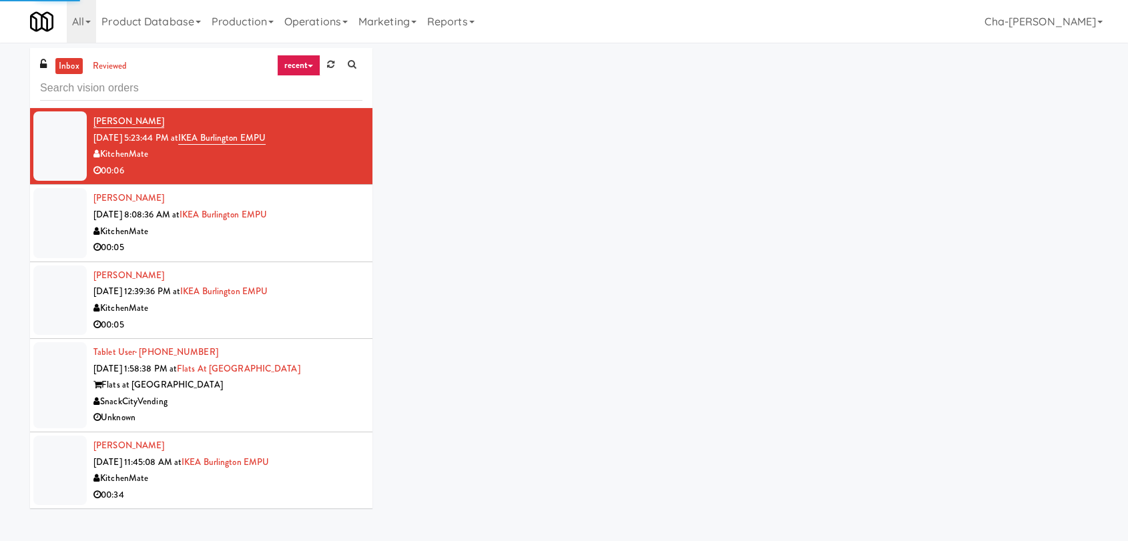
click at [134, 90] on input "text" at bounding box center [201, 88] width 322 height 25
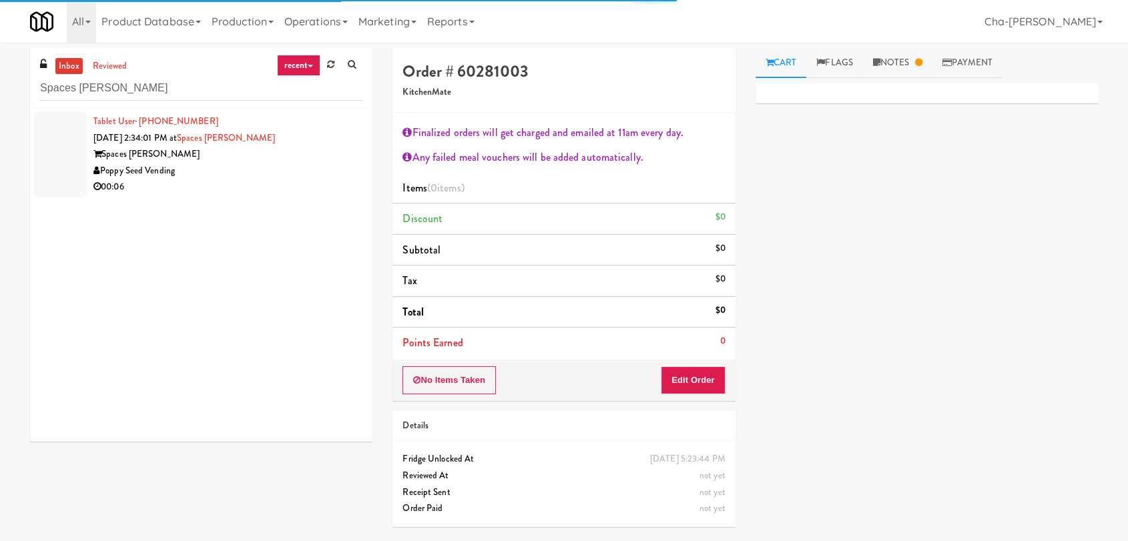
type input "Spaces [PERSON_NAME]"
click at [223, 151] on div "Spaces [PERSON_NAME]" at bounding box center [227, 154] width 269 height 17
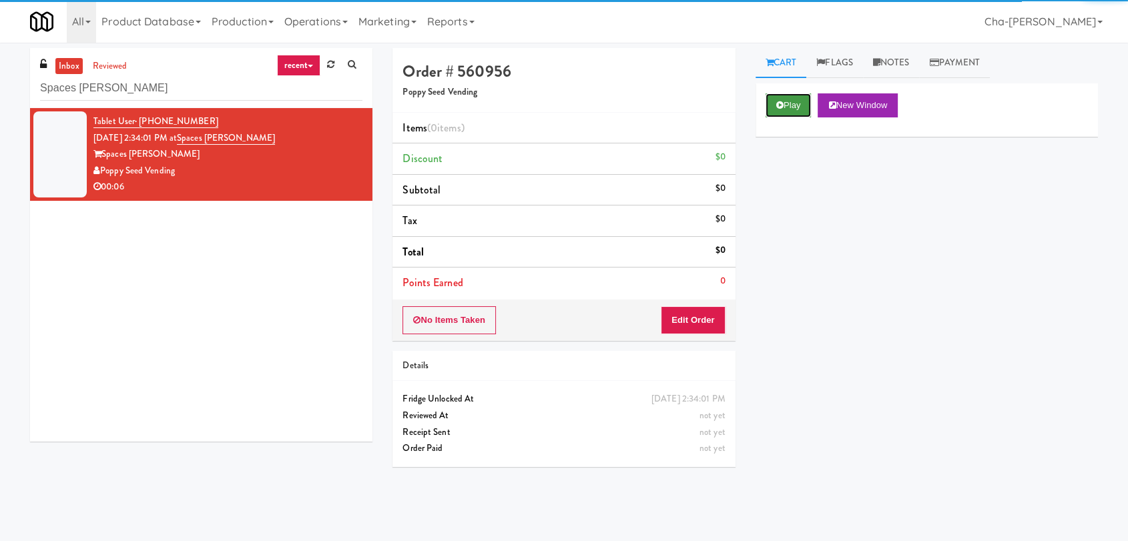
click at [792, 103] on button "Play" at bounding box center [789, 105] width 46 height 24
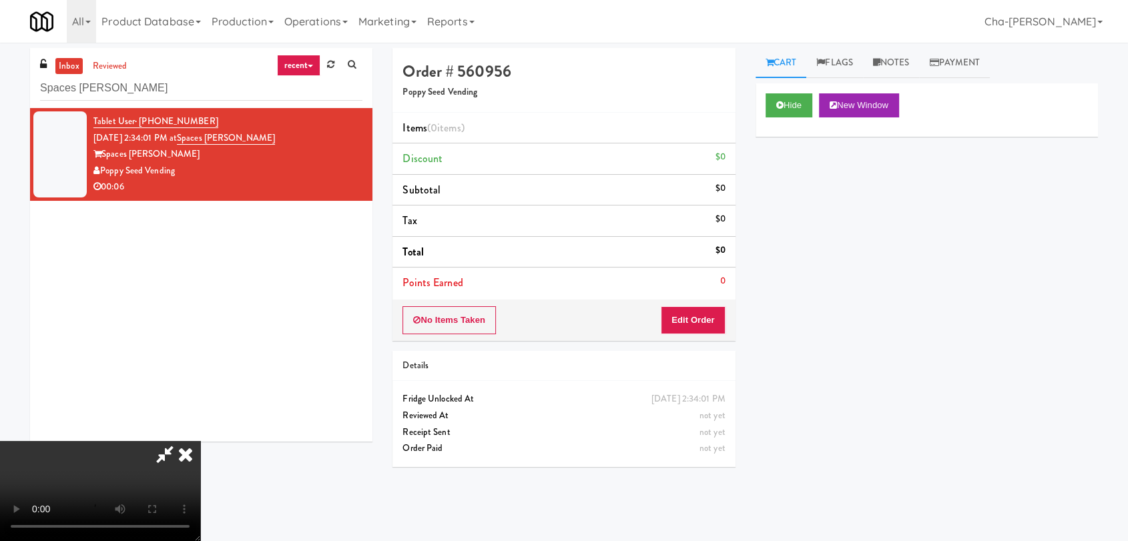
click at [200, 441] on icon at bounding box center [185, 454] width 29 height 27
